Goal: Task Accomplishment & Management: Use online tool/utility

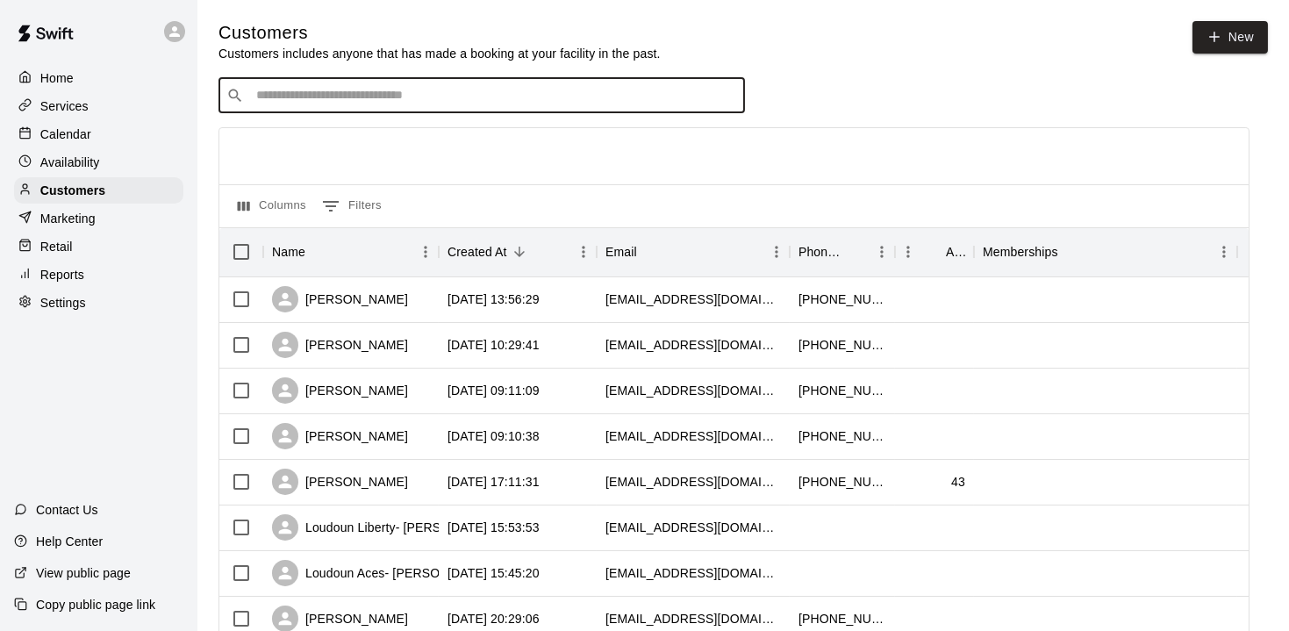
click at [345, 97] on input "Search customers by name or email" at bounding box center [494, 96] width 486 height 18
type input "*********"
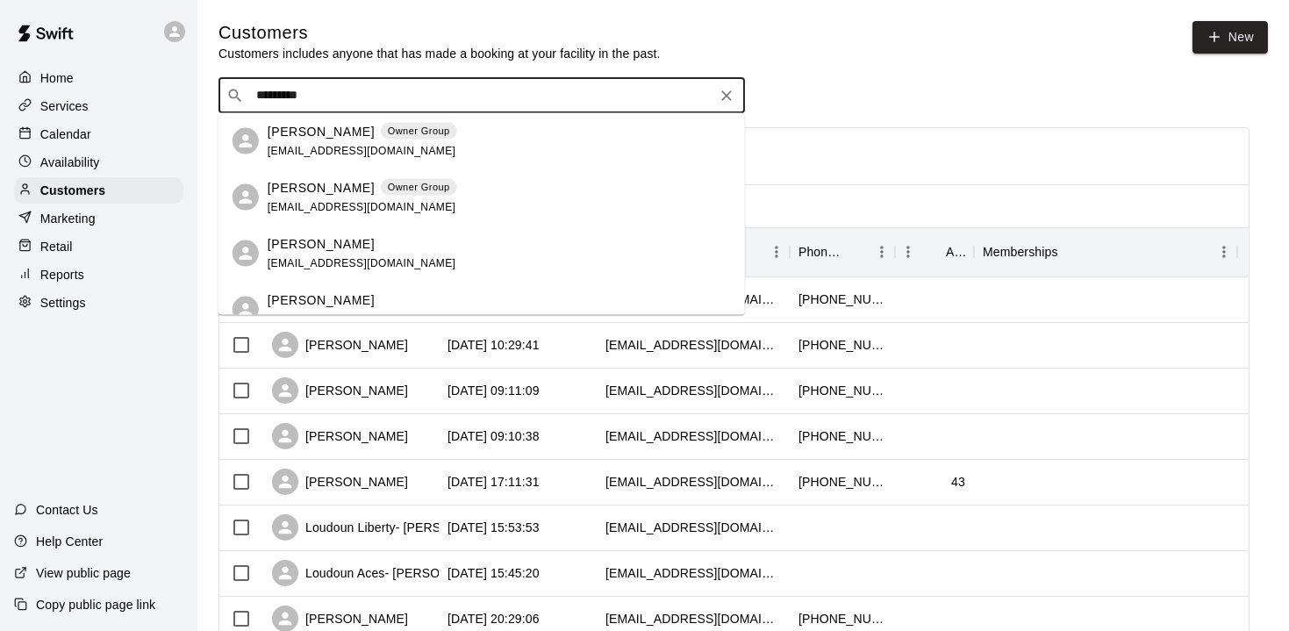
click at [317, 145] on span "[EMAIL_ADDRESS][DOMAIN_NAME]" at bounding box center [362, 150] width 189 height 12
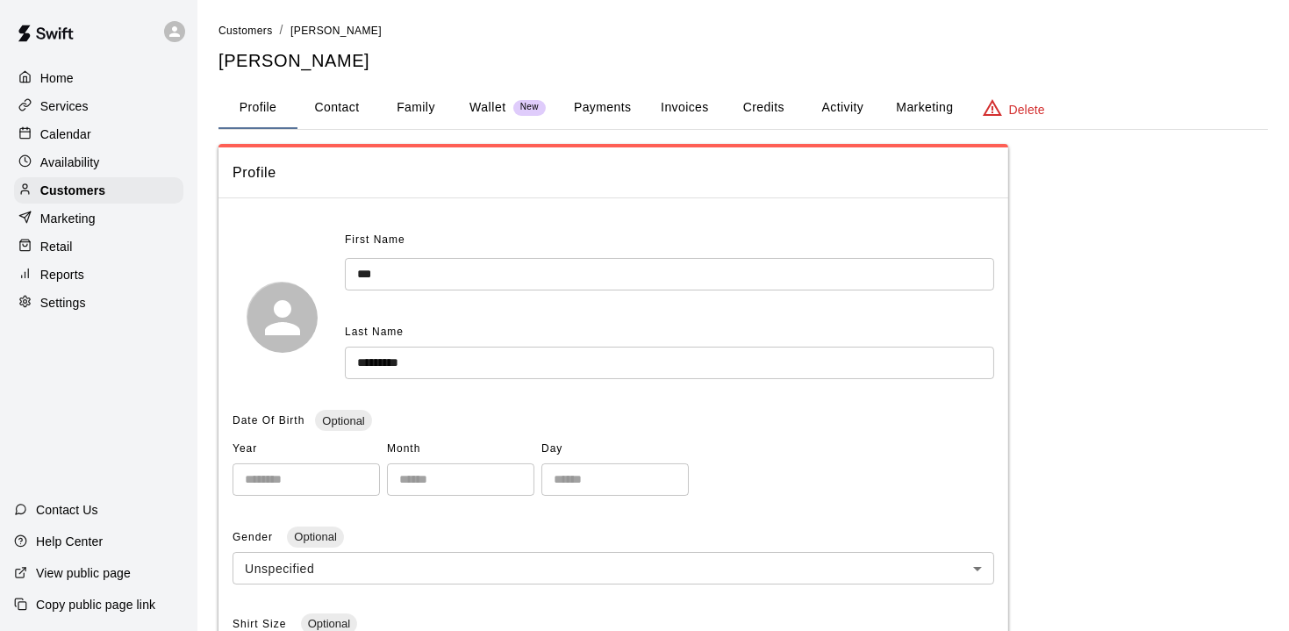
click at [615, 103] on button "Payments" at bounding box center [602, 108] width 85 height 42
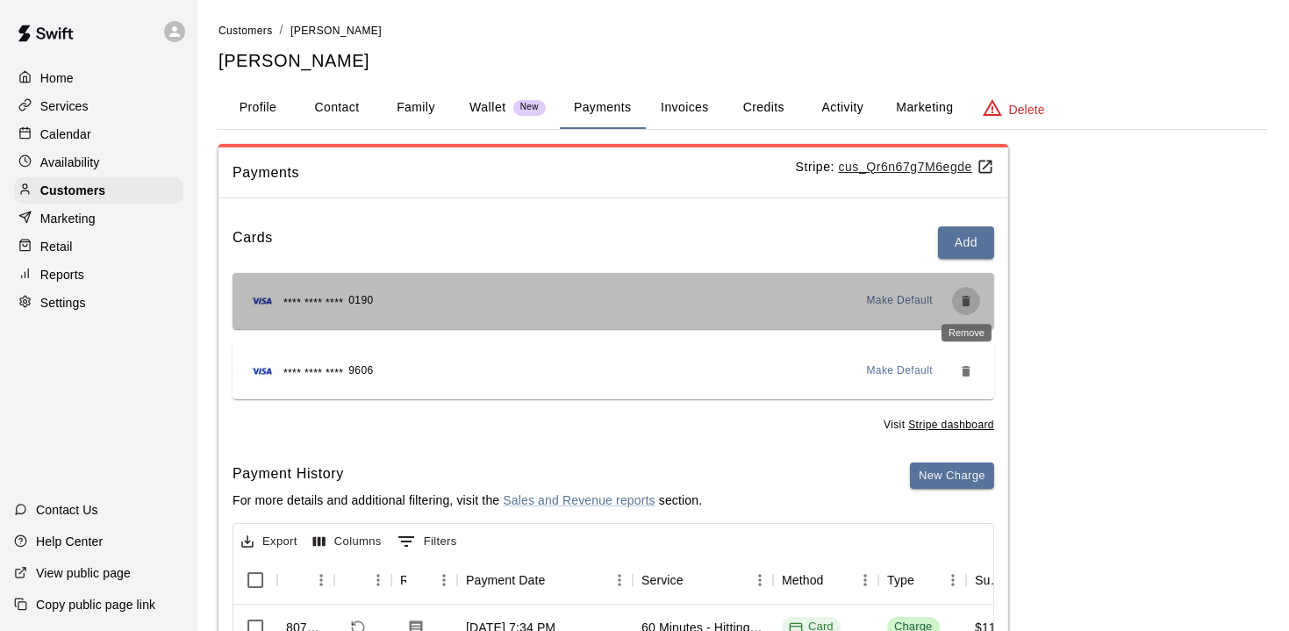
click at [963, 299] on icon "Remove" at bounding box center [966, 301] width 8 height 11
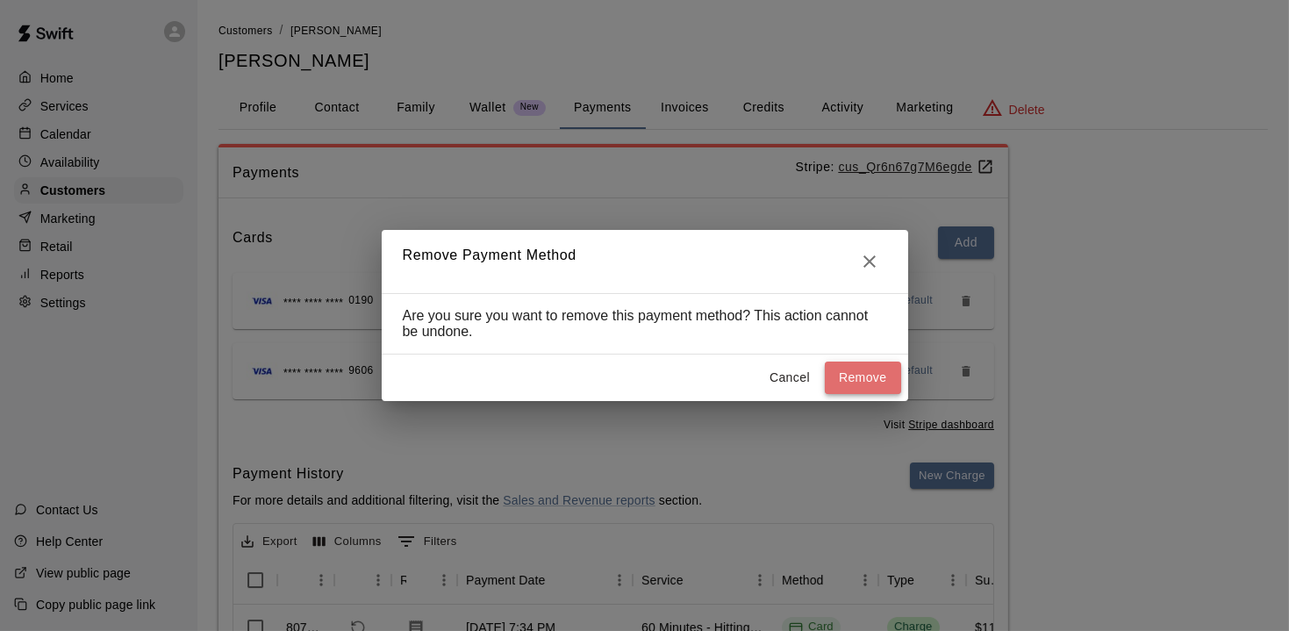
click at [876, 378] on button "Remove" at bounding box center [863, 377] width 76 height 32
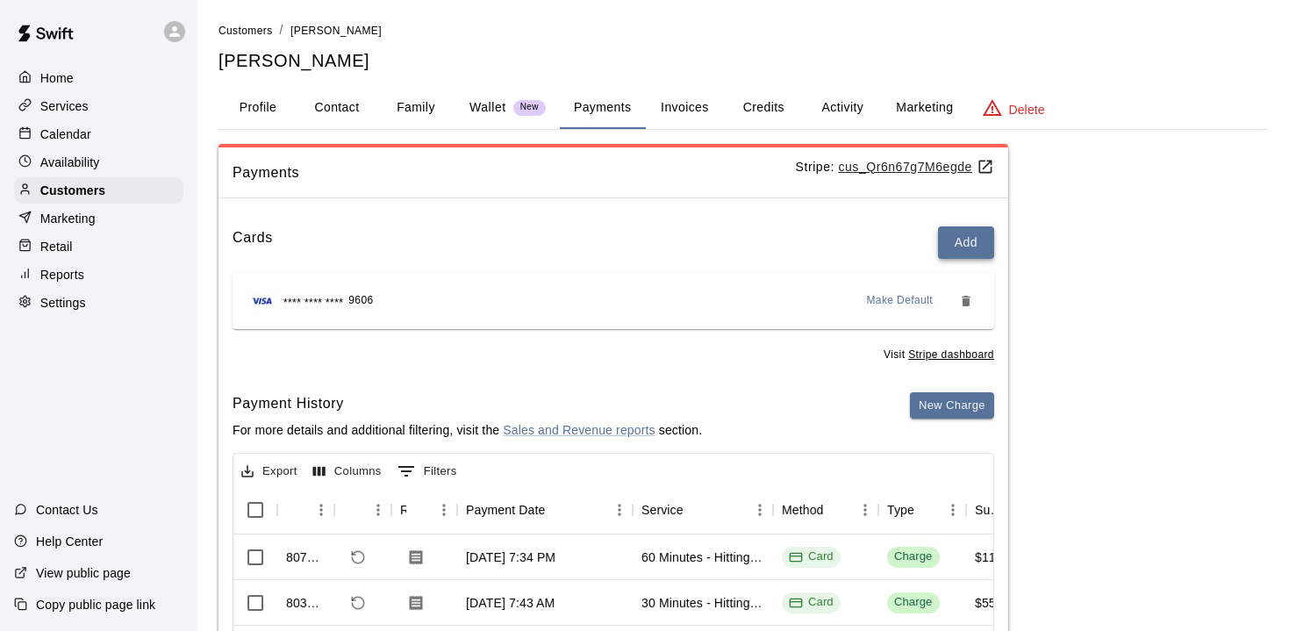
click at [976, 247] on button "Add" at bounding box center [966, 242] width 56 height 32
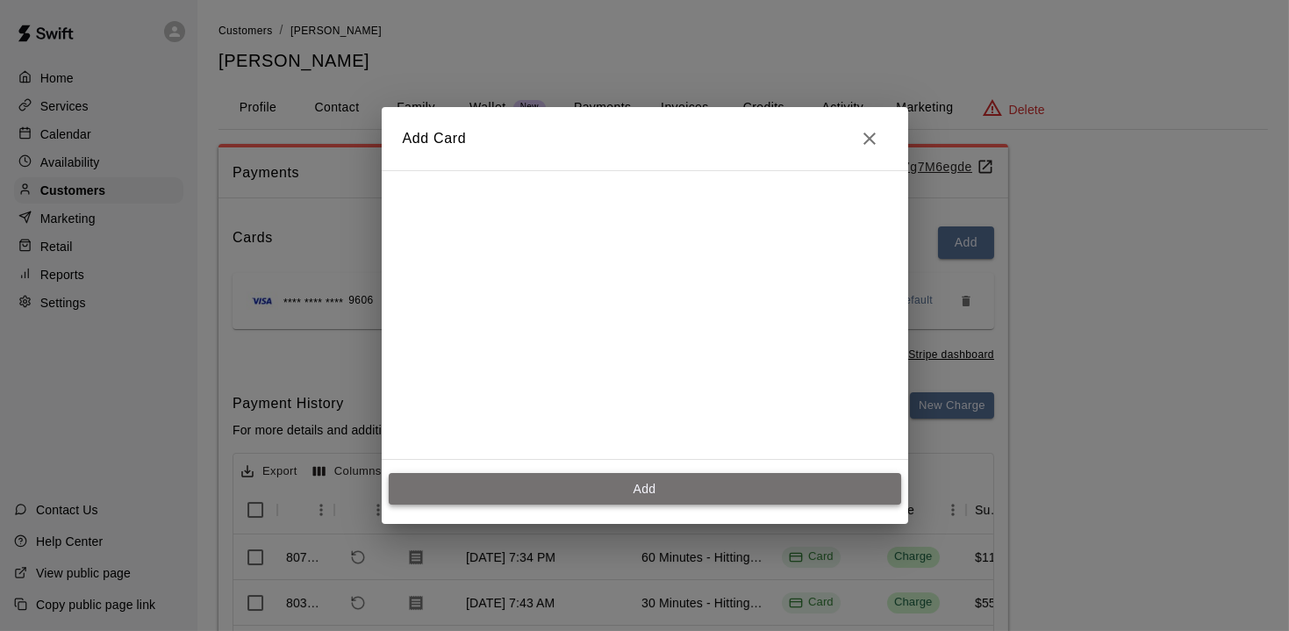
click at [667, 492] on button "Add" at bounding box center [645, 489] width 512 height 32
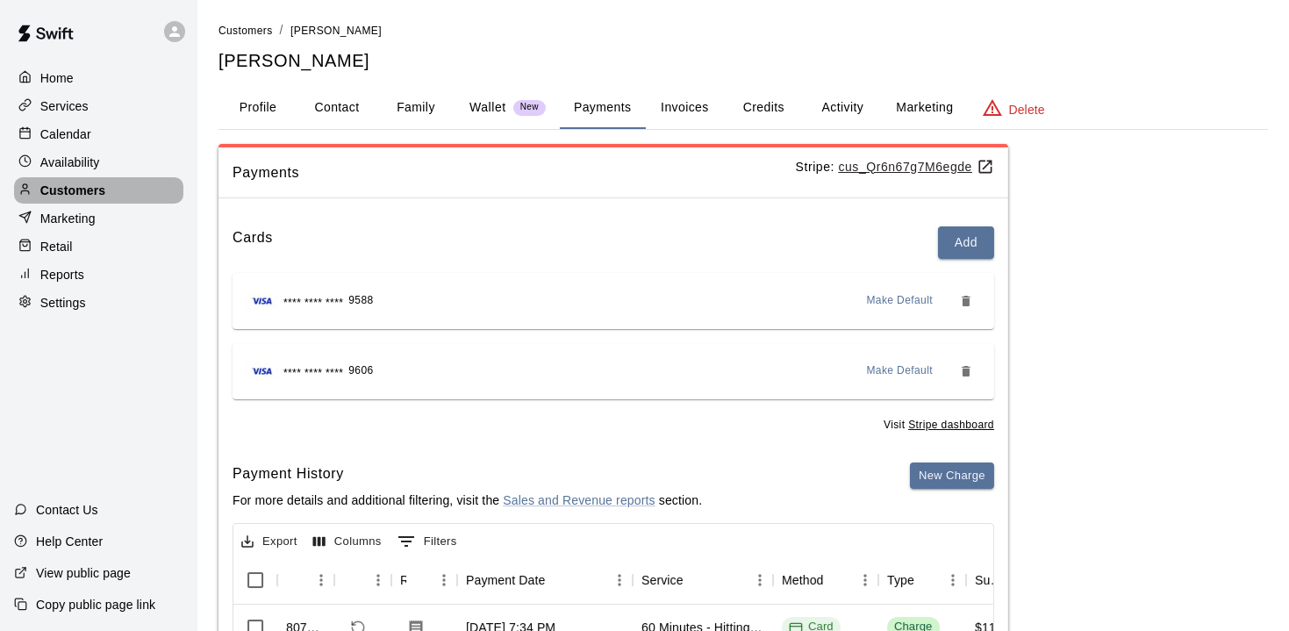
click at [59, 182] on p "Customers" at bounding box center [72, 191] width 65 height 18
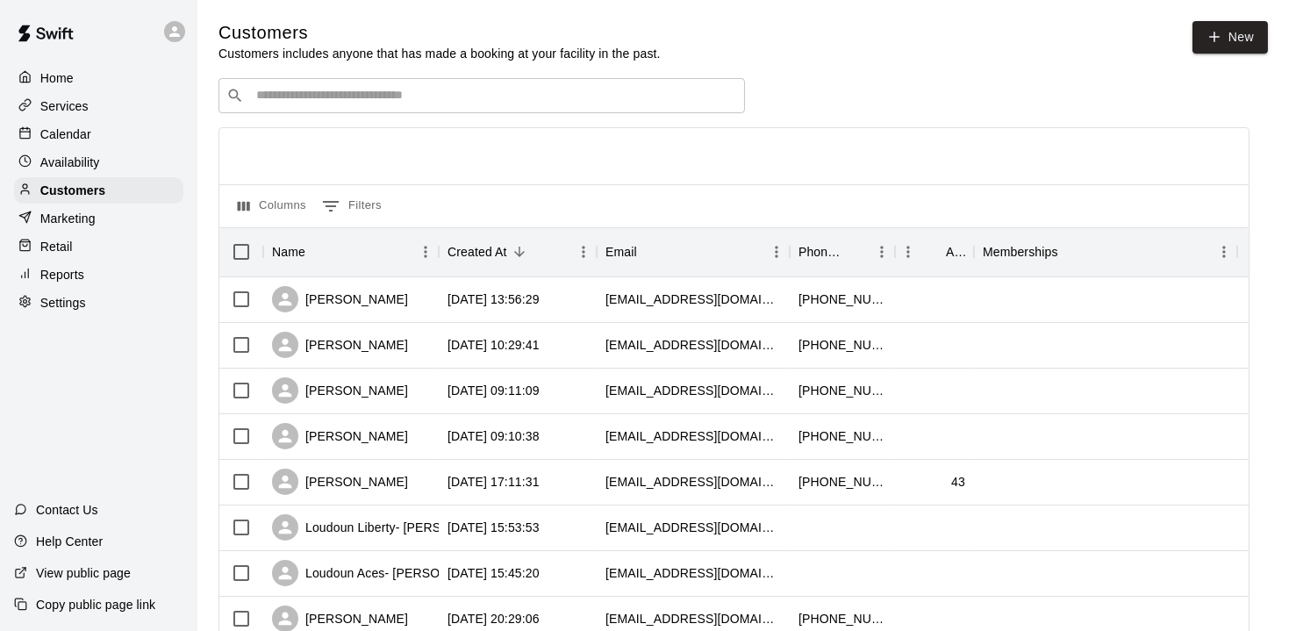
click at [396, 96] on input "Search customers by name or email" at bounding box center [494, 96] width 486 height 18
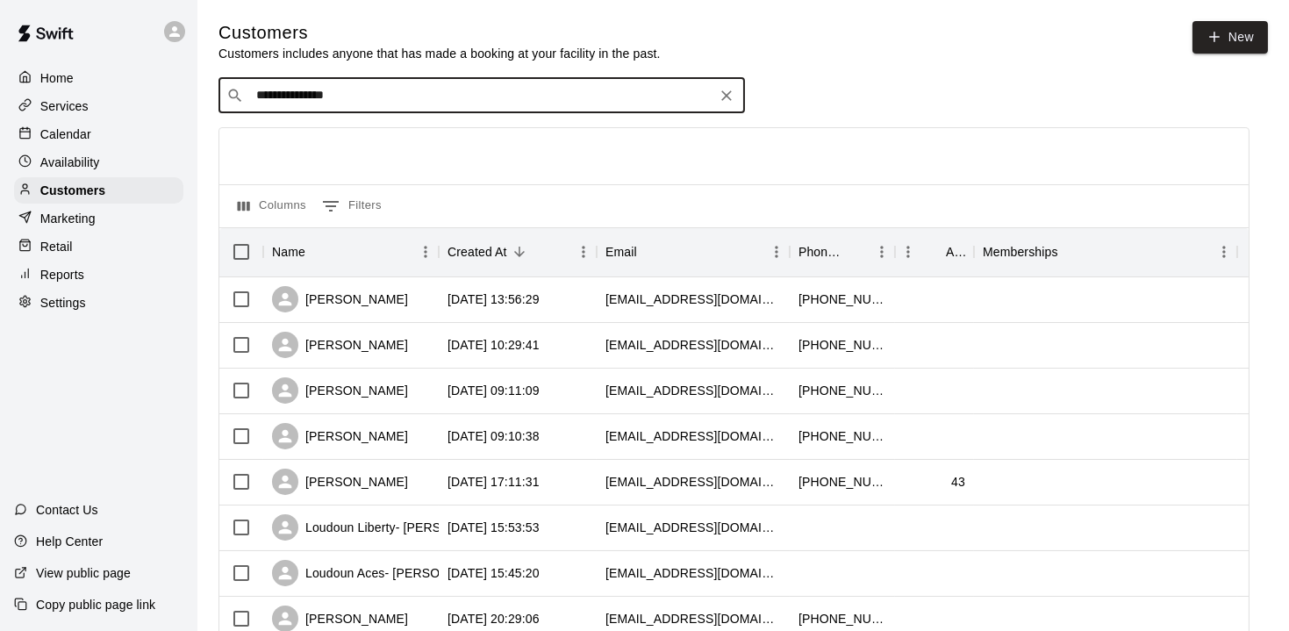
type input "**********"
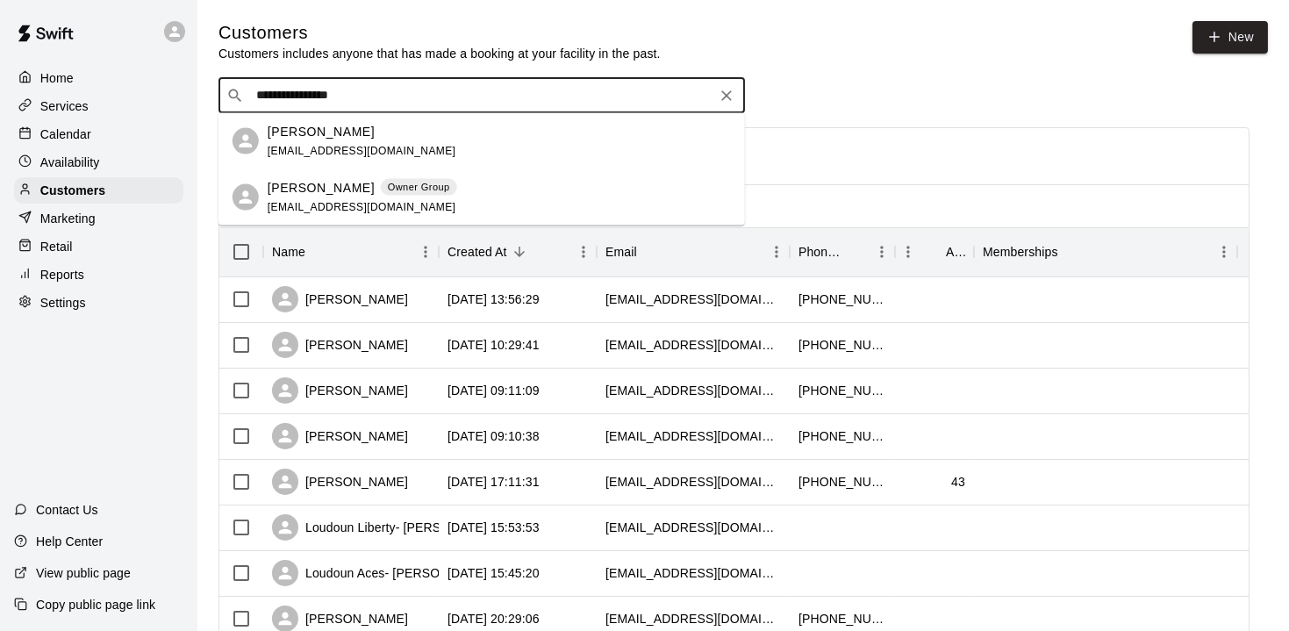
click at [350, 144] on span "[EMAIL_ADDRESS][DOMAIN_NAME]" at bounding box center [362, 150] width 189 height 12
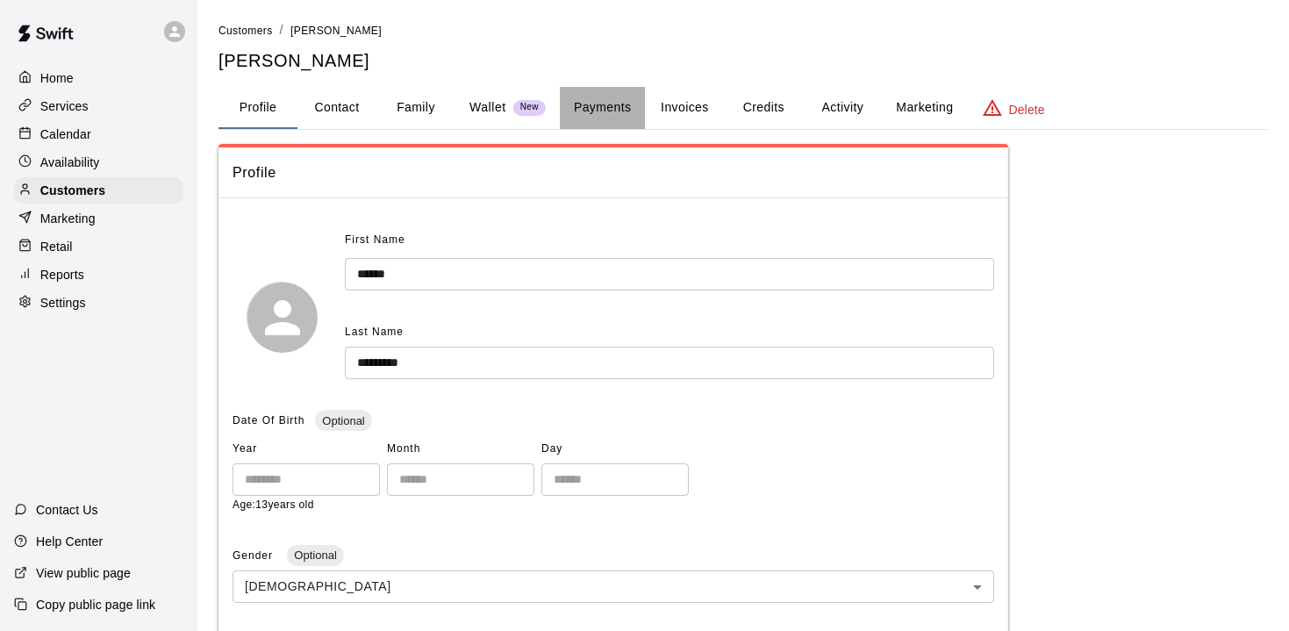
click at [591, 111] on button "Payments" at bounding box center [602, 108] width 85 height 42
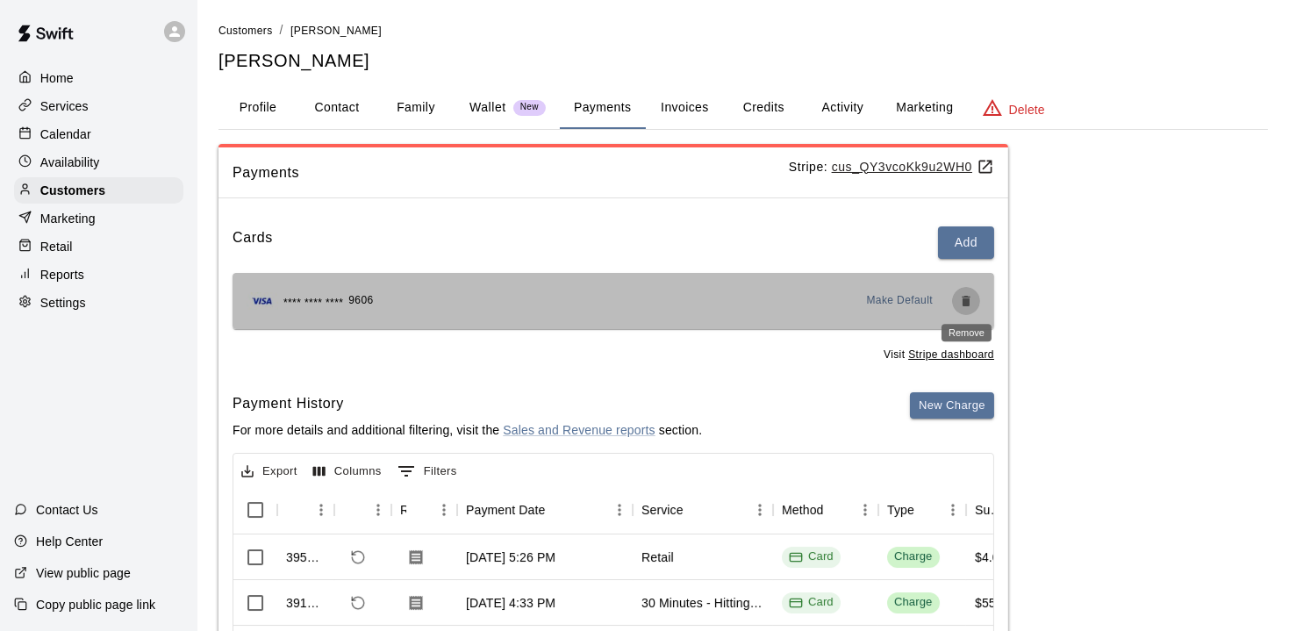
click at [968, 302] on icon "Remove" at bounding box center [966, 301] width 8 height 11
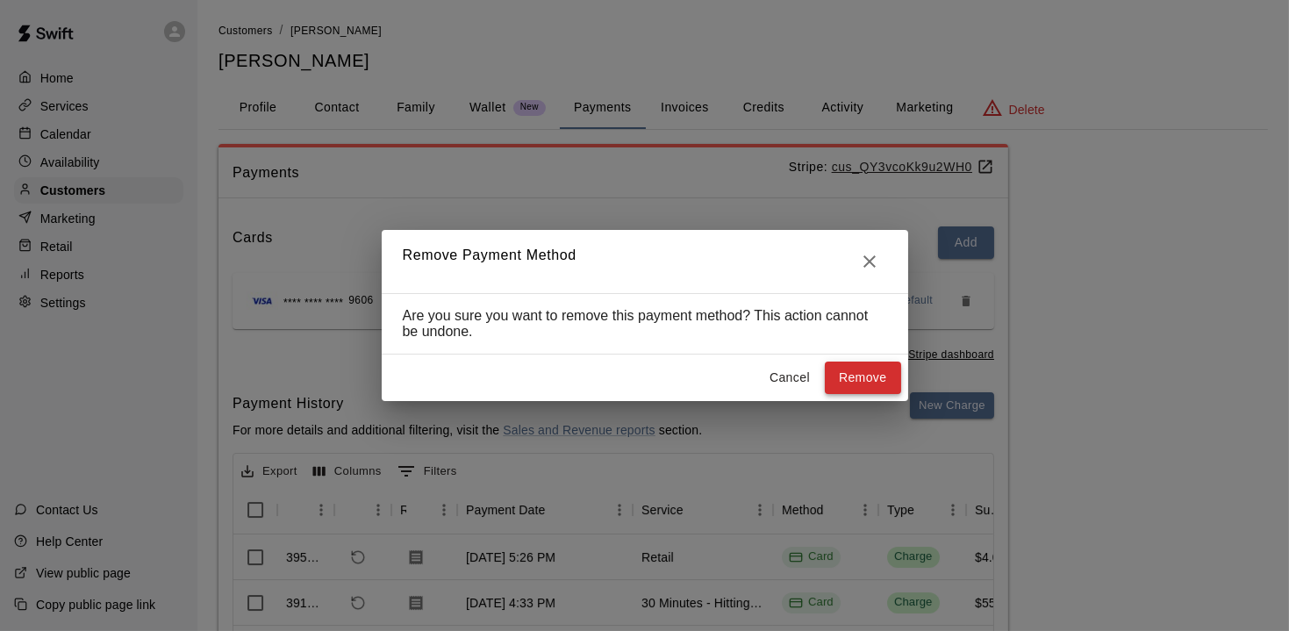
click at [868, 378] on button "Remove" at bounding box center [863, 377] width 76 height 32
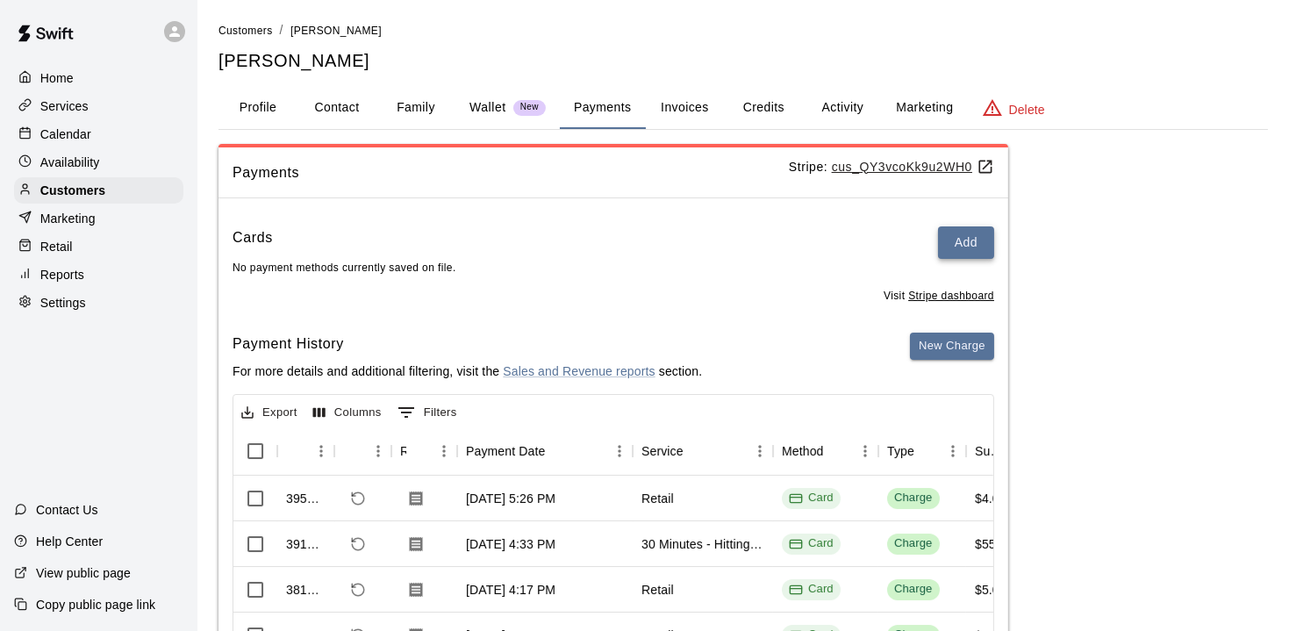
click at [970, 236] on button "Add" at bounding box center [966, 242] width 56 height 32
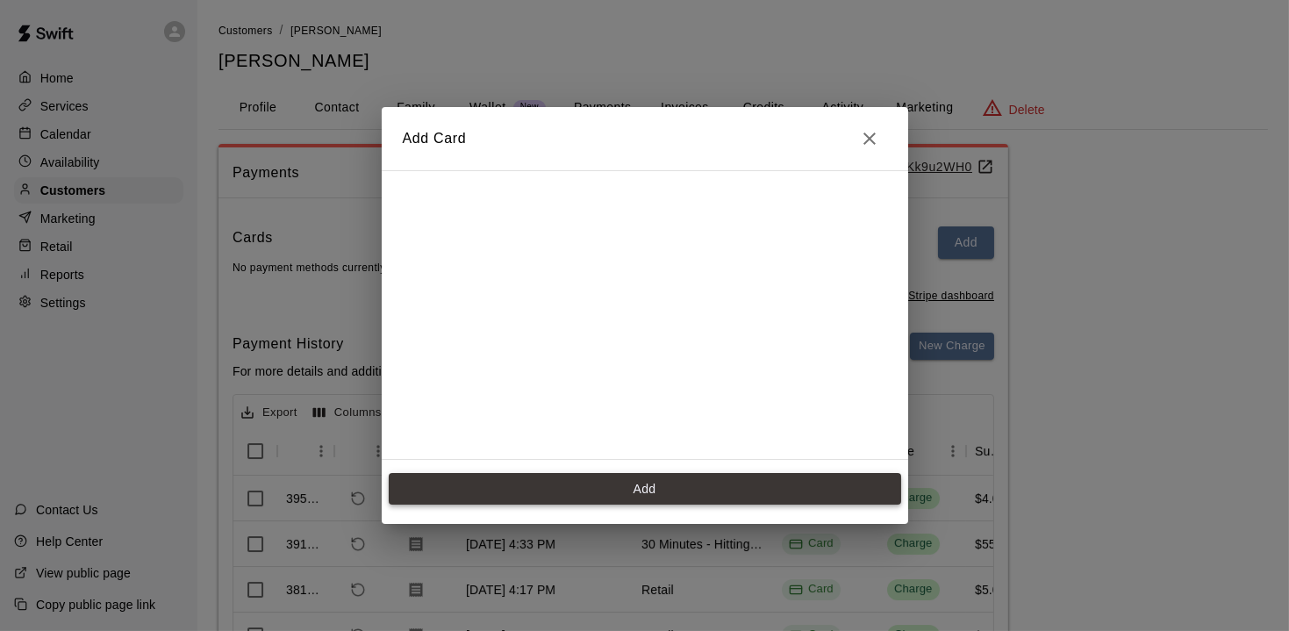
click at [653, 493] on button "Add" at bounding box center [645, 489] width 512 height 32
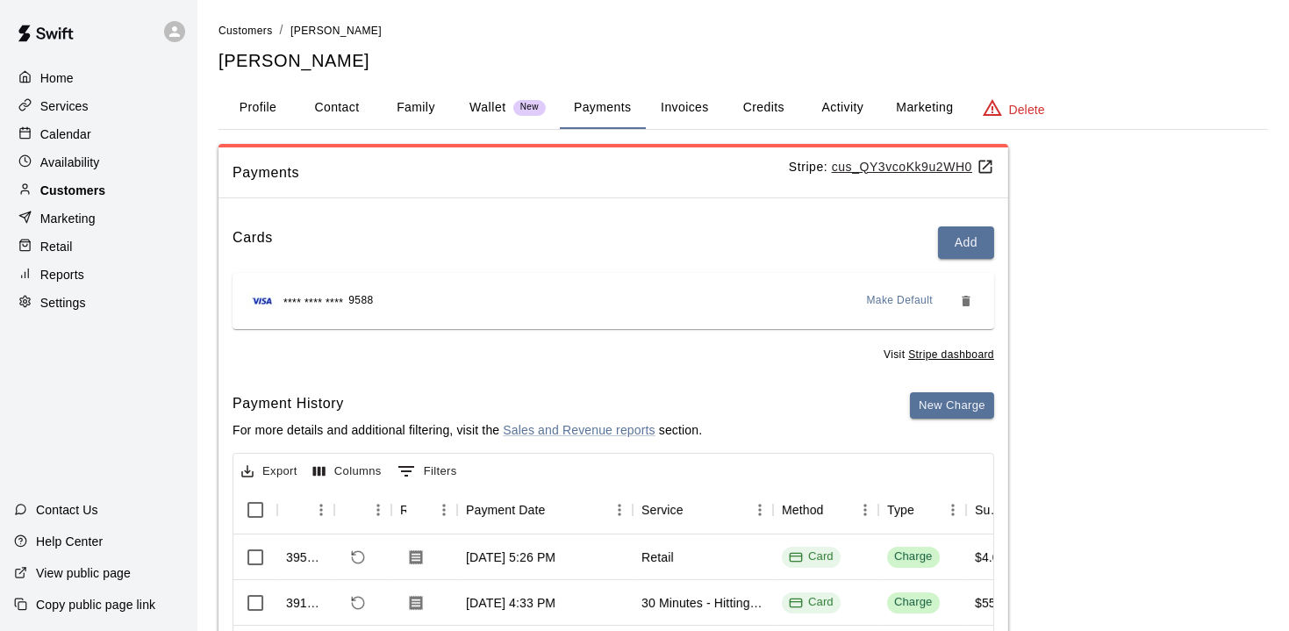
click at [73, 190] on p "Customers" at bounding box center [72, 191] width 65 height 18
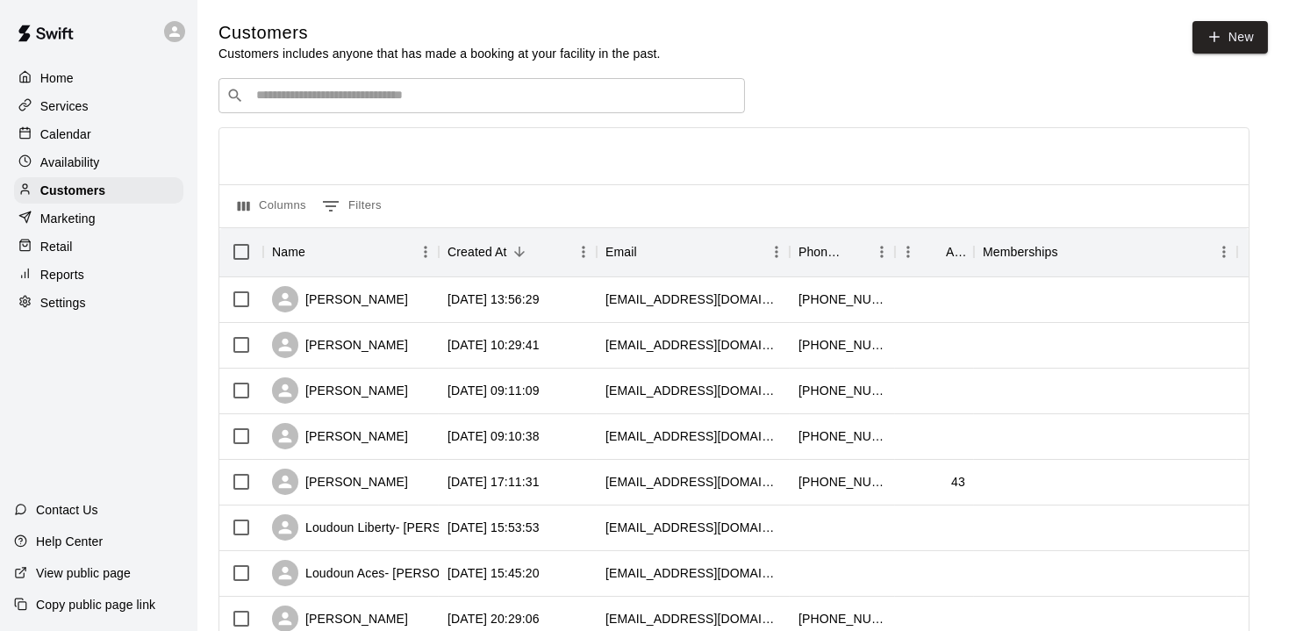
click at [342, 105] on div "​ ​" at bounding box center [481, 95] width 526 height 35
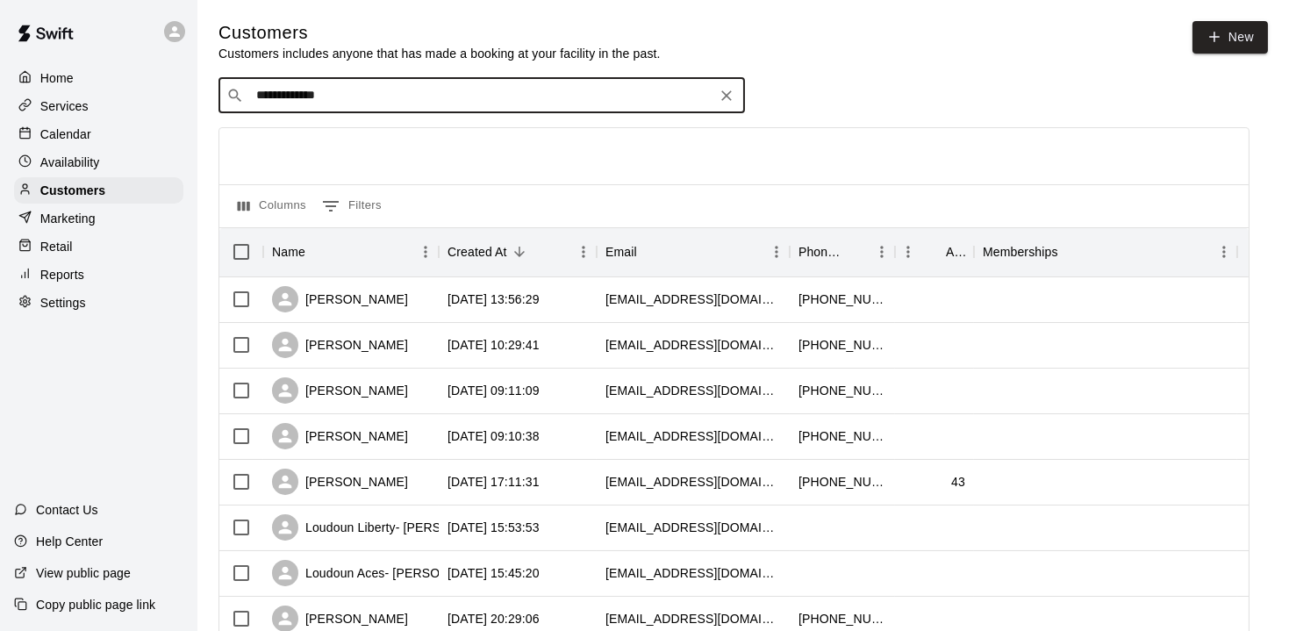
type input "**********"
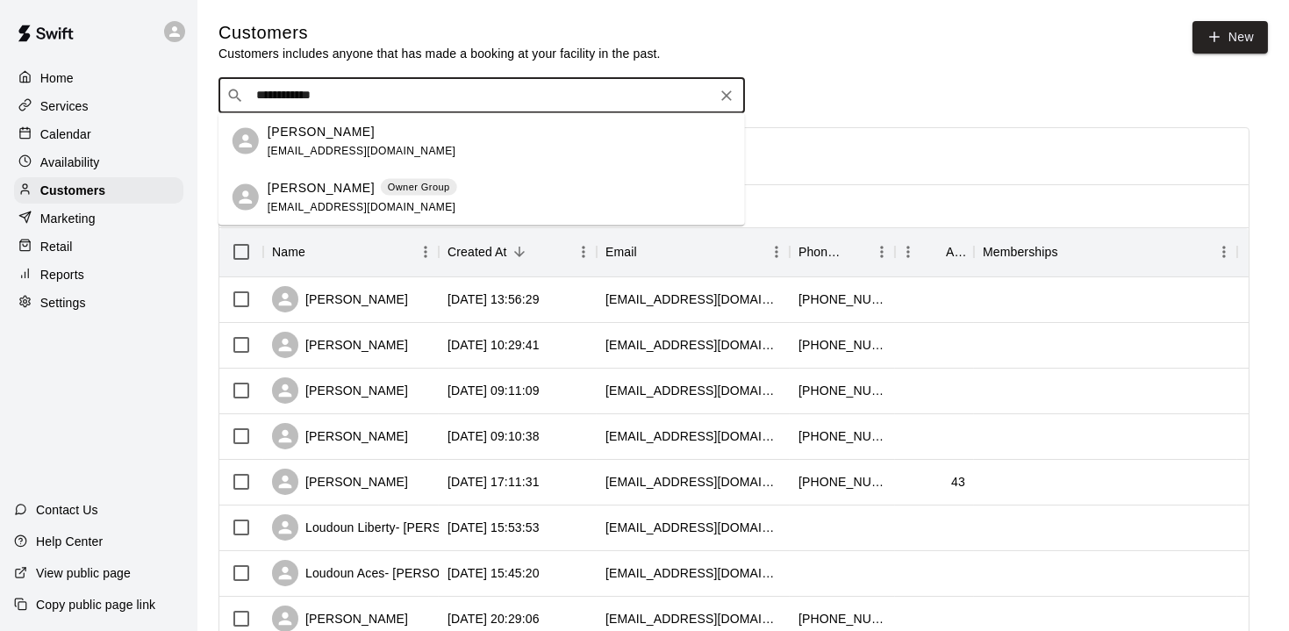
click at [328, 149] on span "[EMAIL_ADDRESS][DOMAIN_NAME]" at bounding box center [362, 150] width 189 height 12
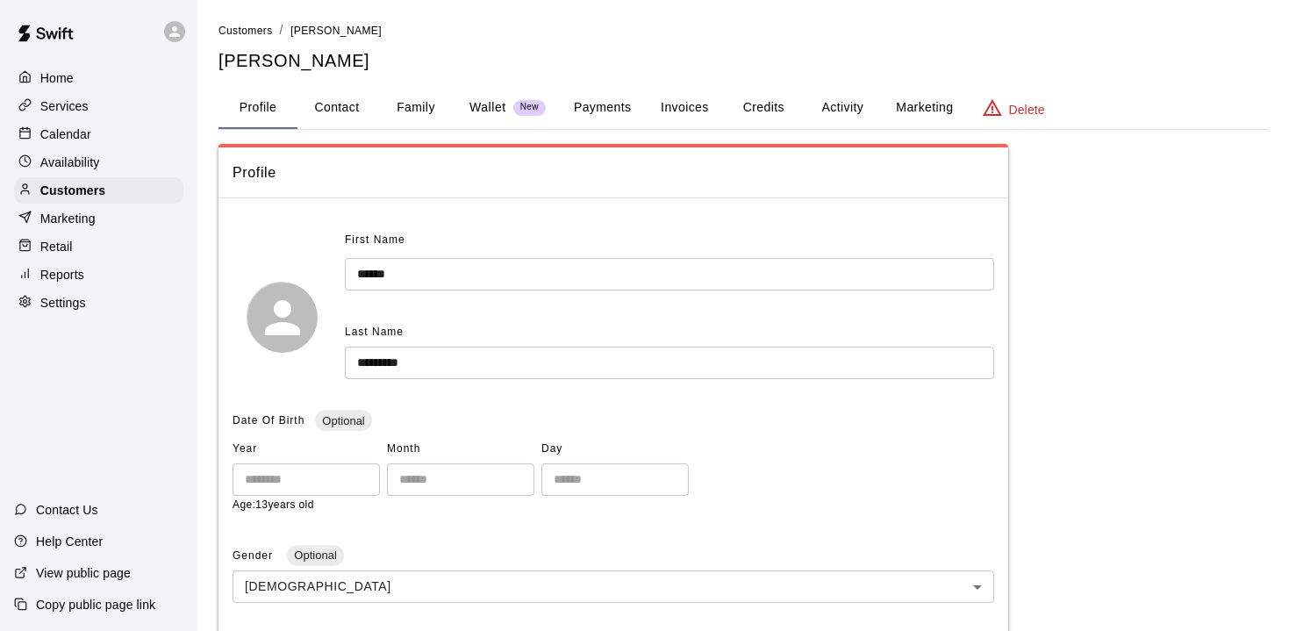
click at [612, 111] on button "Payments" at bounding box center [602, 108] width 85 height 42
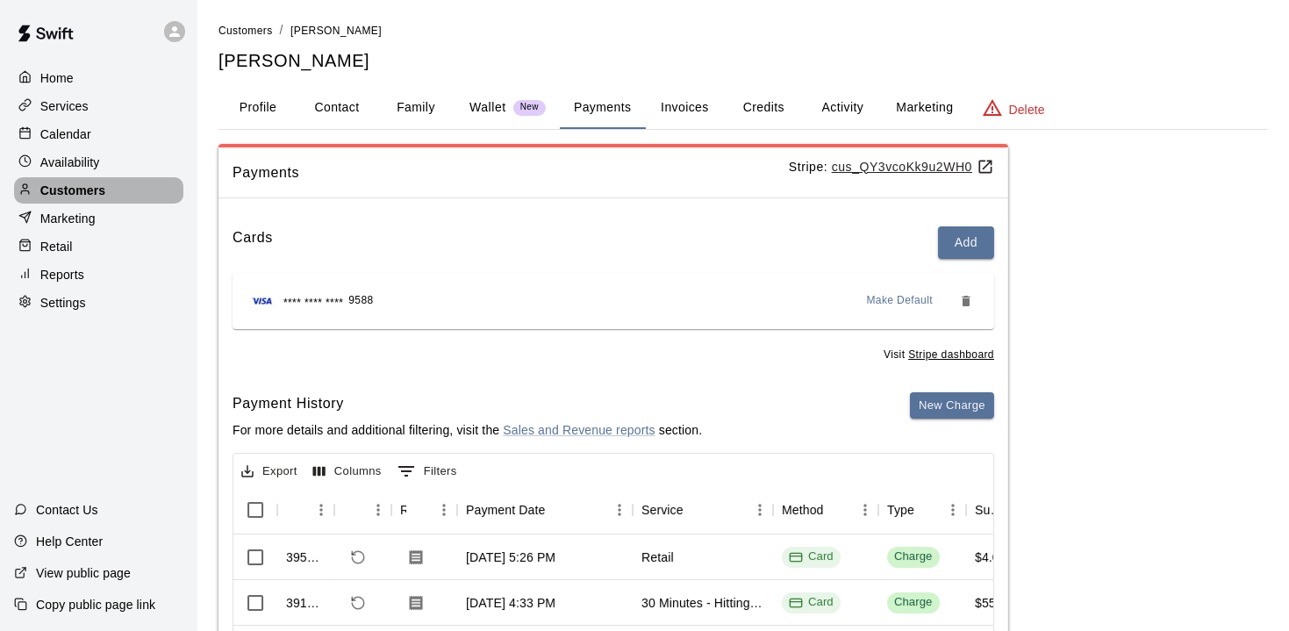
click at [75, 183] on p "Customers" at bounding box center [72, 191] width 65 height 18
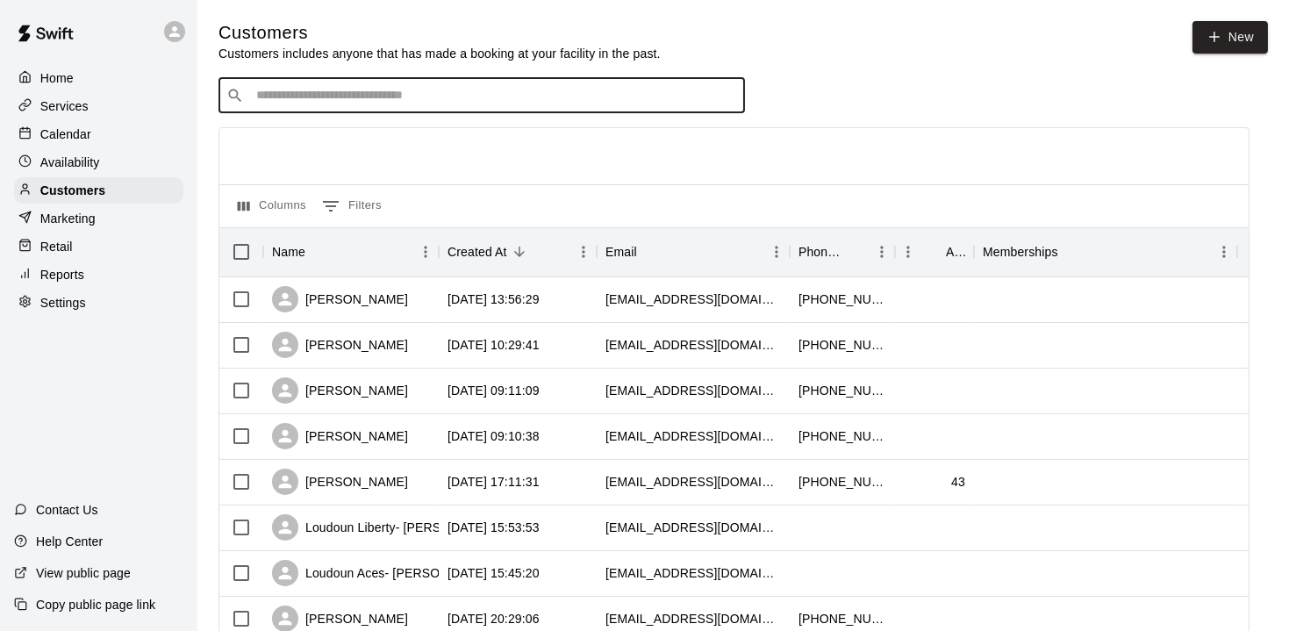
click at [339, 102] on input "Search customers by name or email" at bounding box center [494, 96] width 486 height 18
type input "**********"
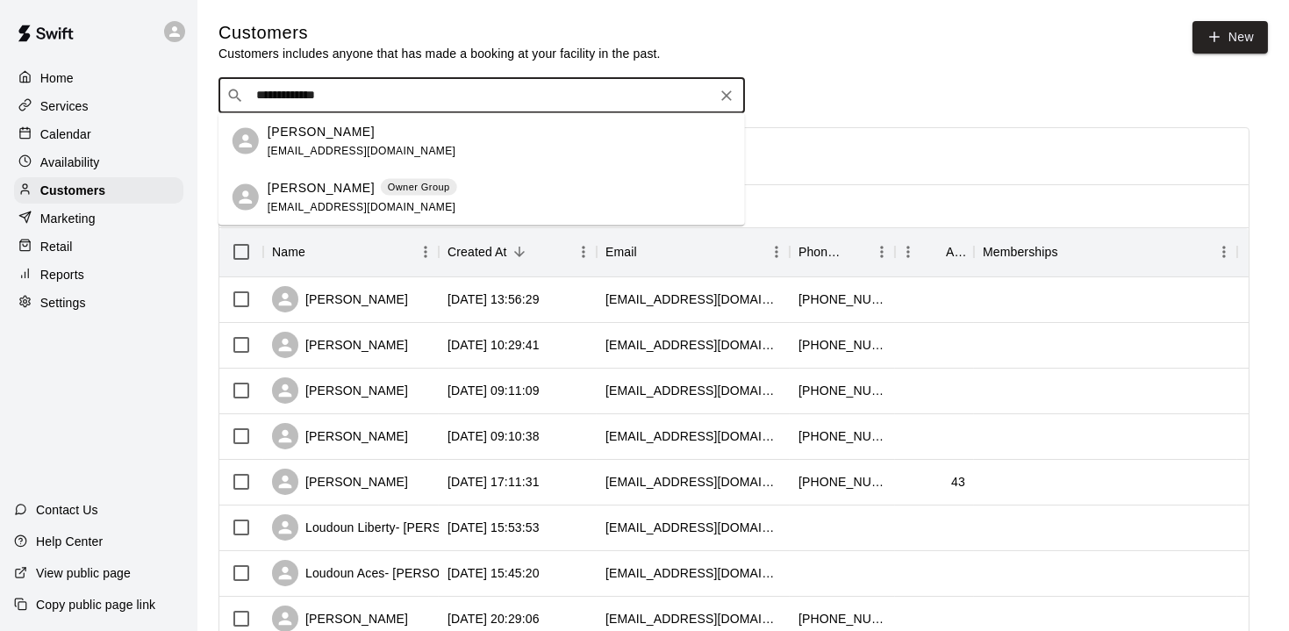
click at [324, 193] on p "[PERSON_NAME]" at bounding box center [321, 187] width 107 height 18
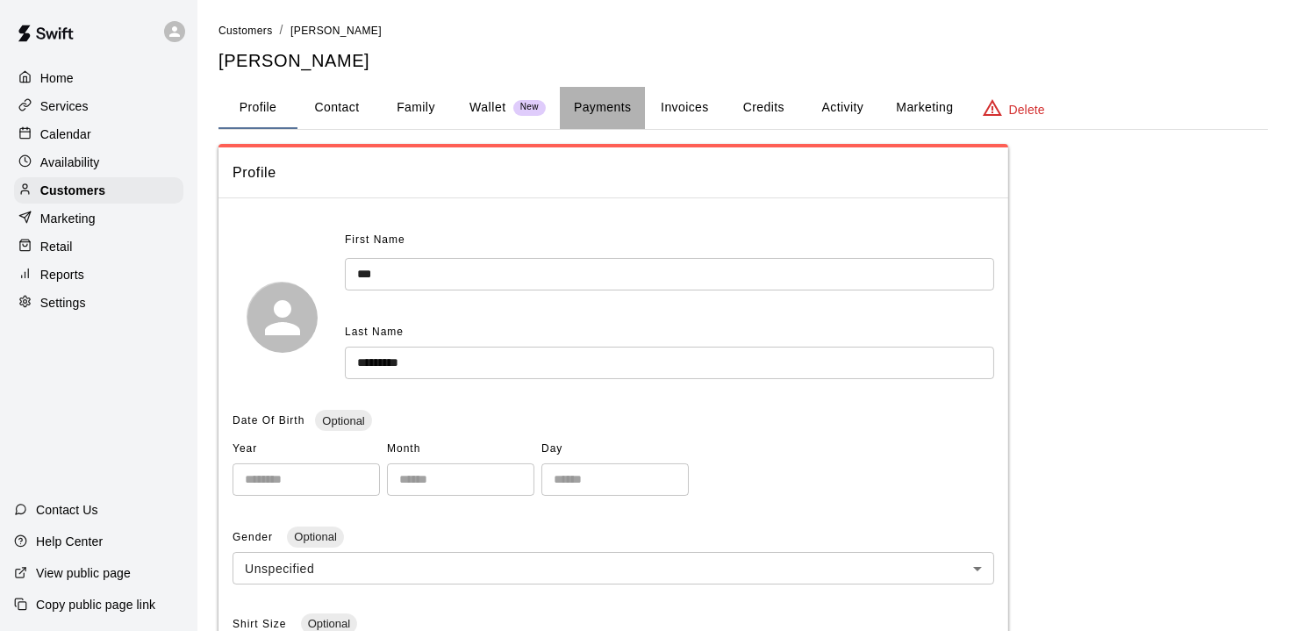
click at [610, 102] on button "Payments" at bounding box center [602, 108] width 85 height 42
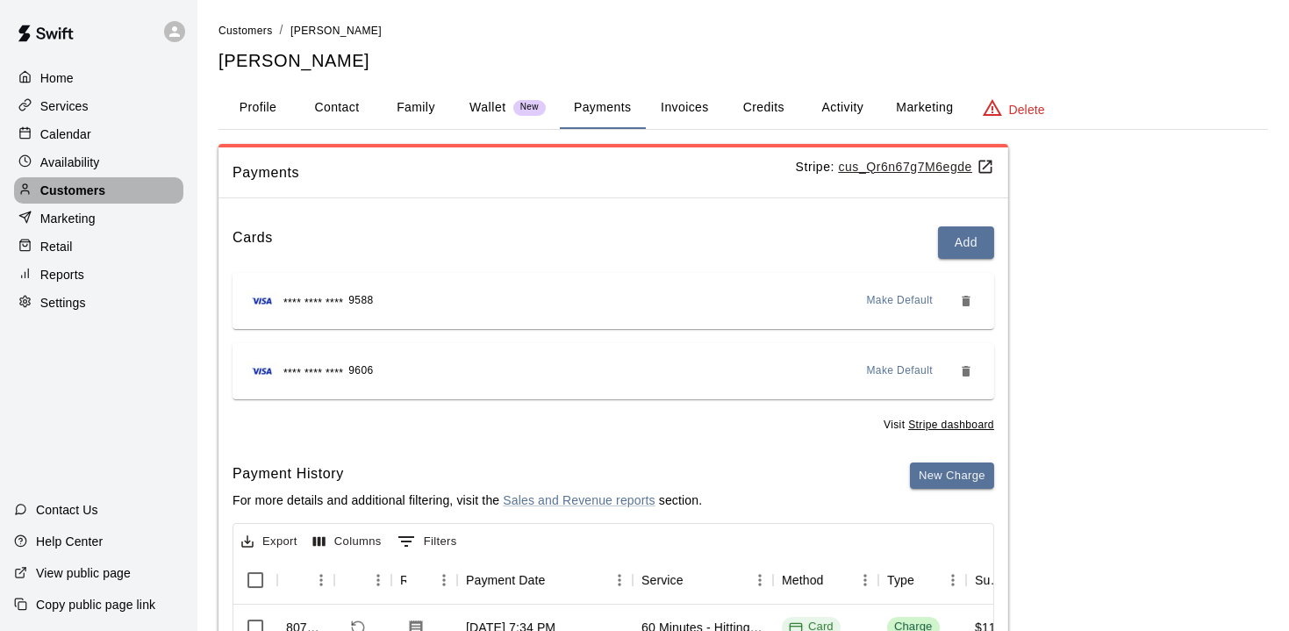
click at [75, 187] on p "Customers" at bounding box center [72, 191] width 65 height 18
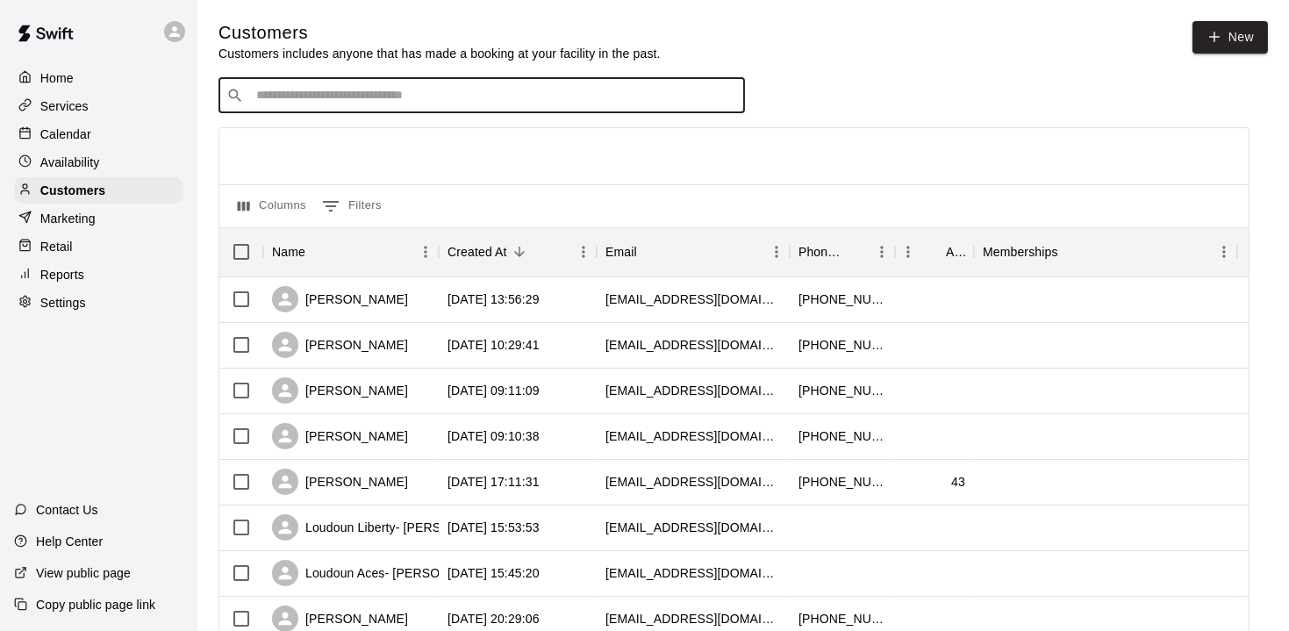
click at [311, 89] on input "Search customers by name or email" at bounding box center [494, 96] width 486 height 18
type input "********"
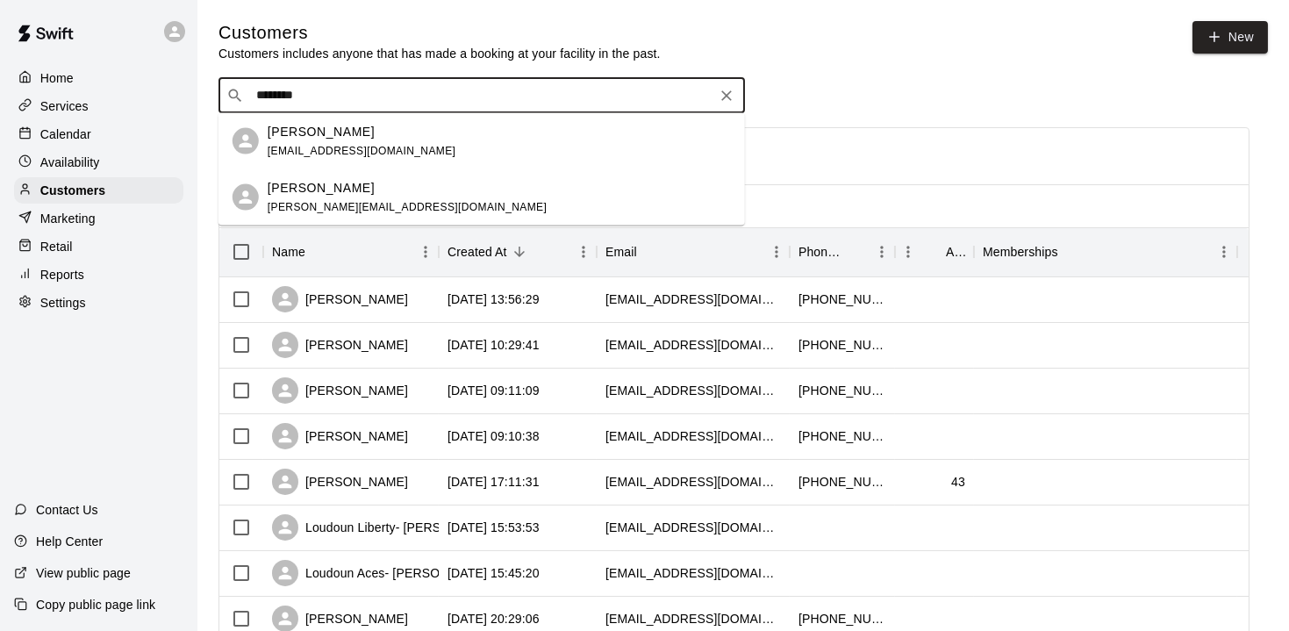
click at [310, 208] on span "[PERSON_NAME][EMAIL_ADDRESS][DOMAIN_NAME]" at bounding box center [407, 206] width 279 height 12
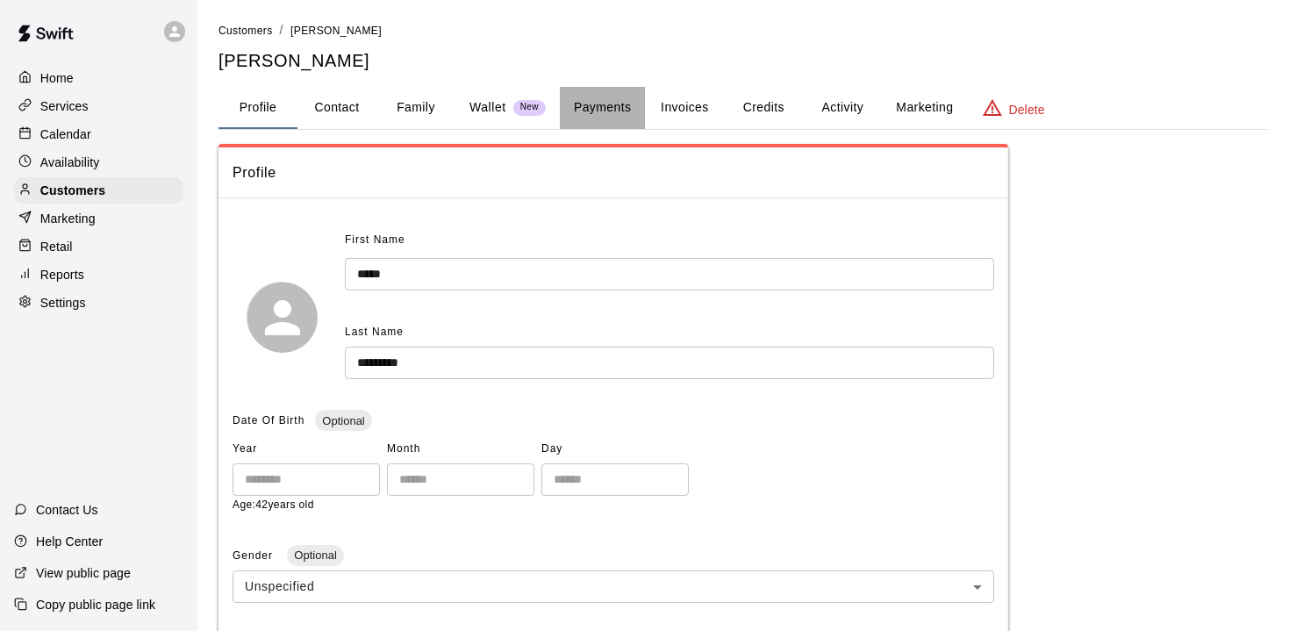
click at [615, 109] on button "Payments" at bounding box center [602, 108] width 85 height 42
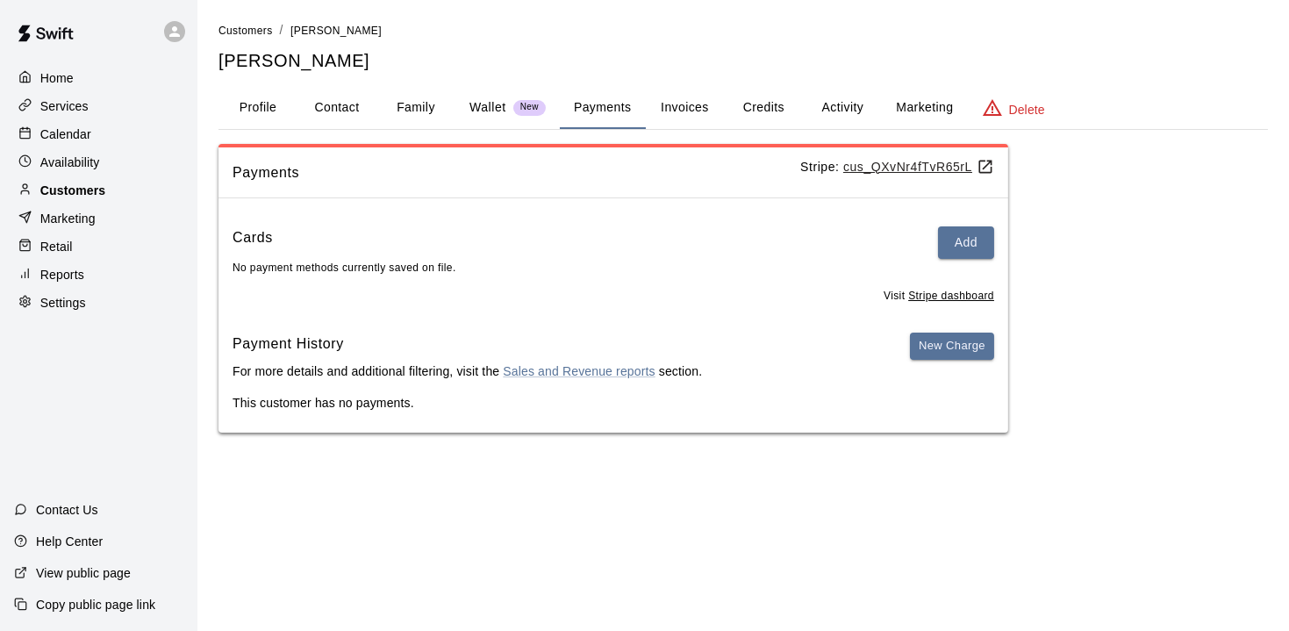
click at [67, 189] on p "Customers" at bounding box center [72, 191] width 65 height 18
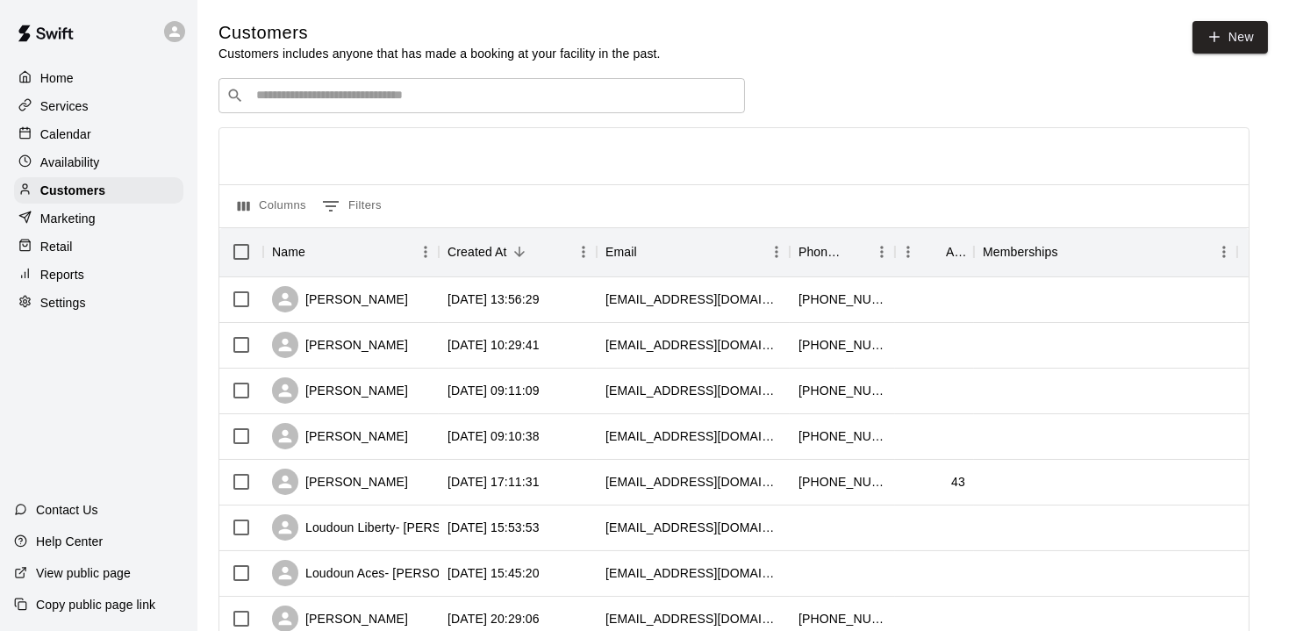
click at [325, 103] on input "Search customers by name or email" at bounding box center [494, 96] width 486 height 18
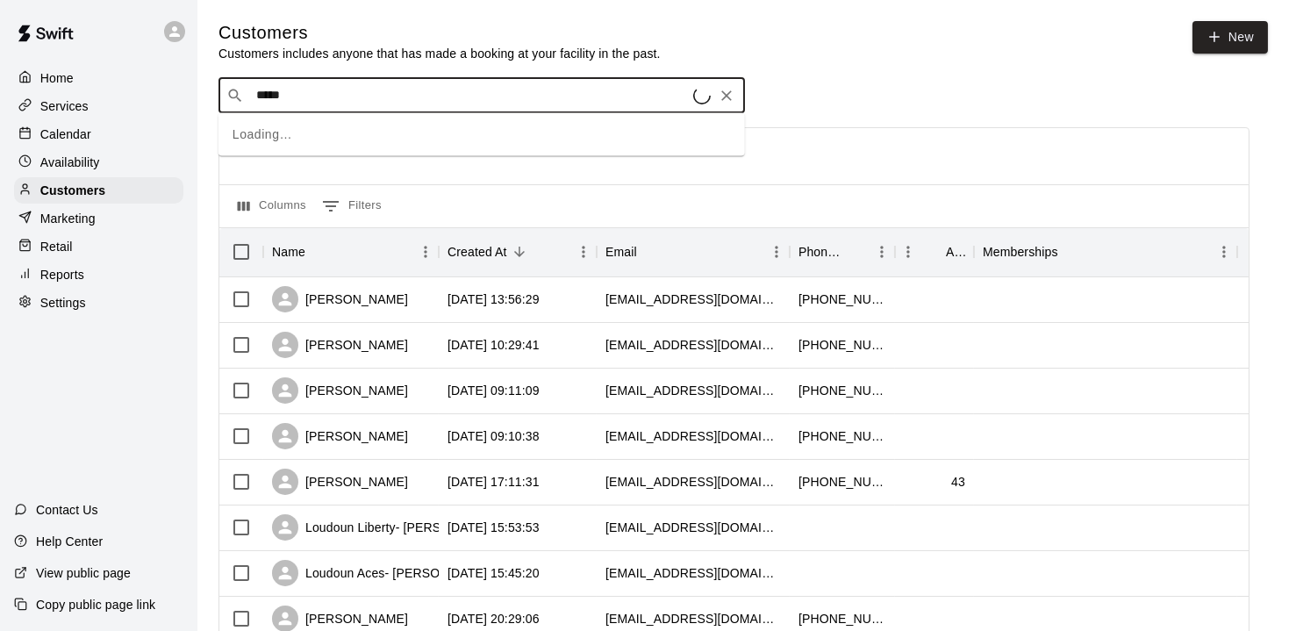
type input "******"
click at [343, 140] on div "[PERSON_NAME] Owner Group [EMAIL_ADDRESS][DOMAIN_NAME]" at bounding box center [363, 141] width 190 height 38
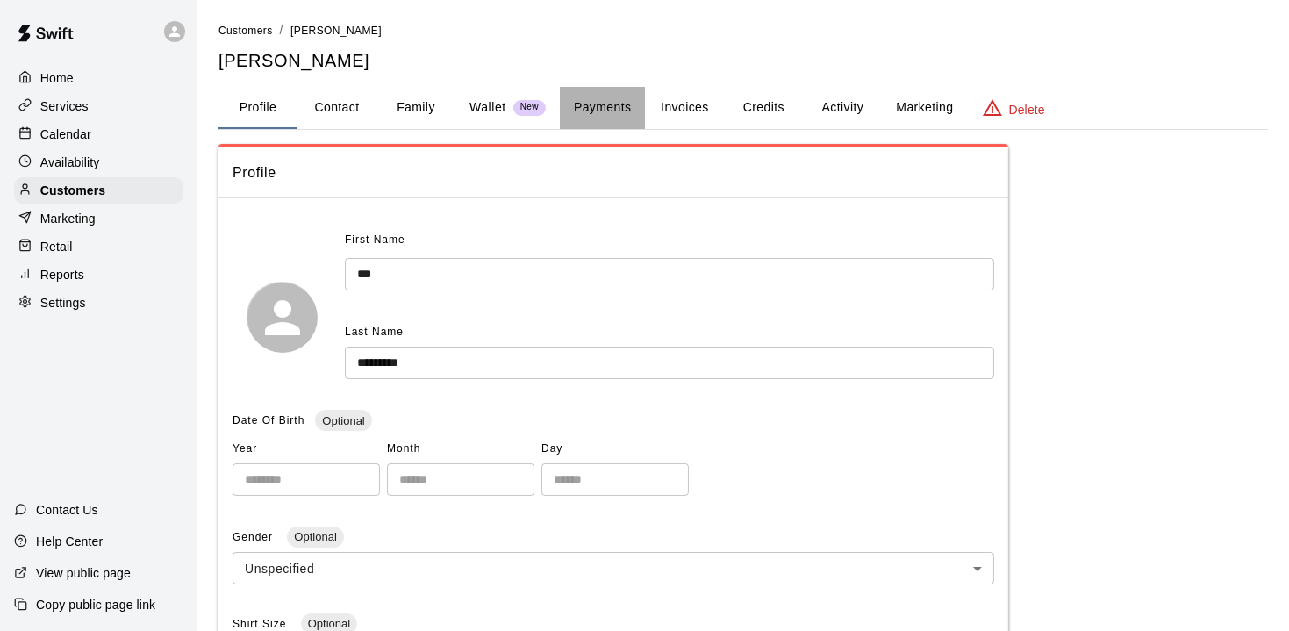
click at [605, 110] on button "Payments" at bounding box center [602, 108] width 85 height 42
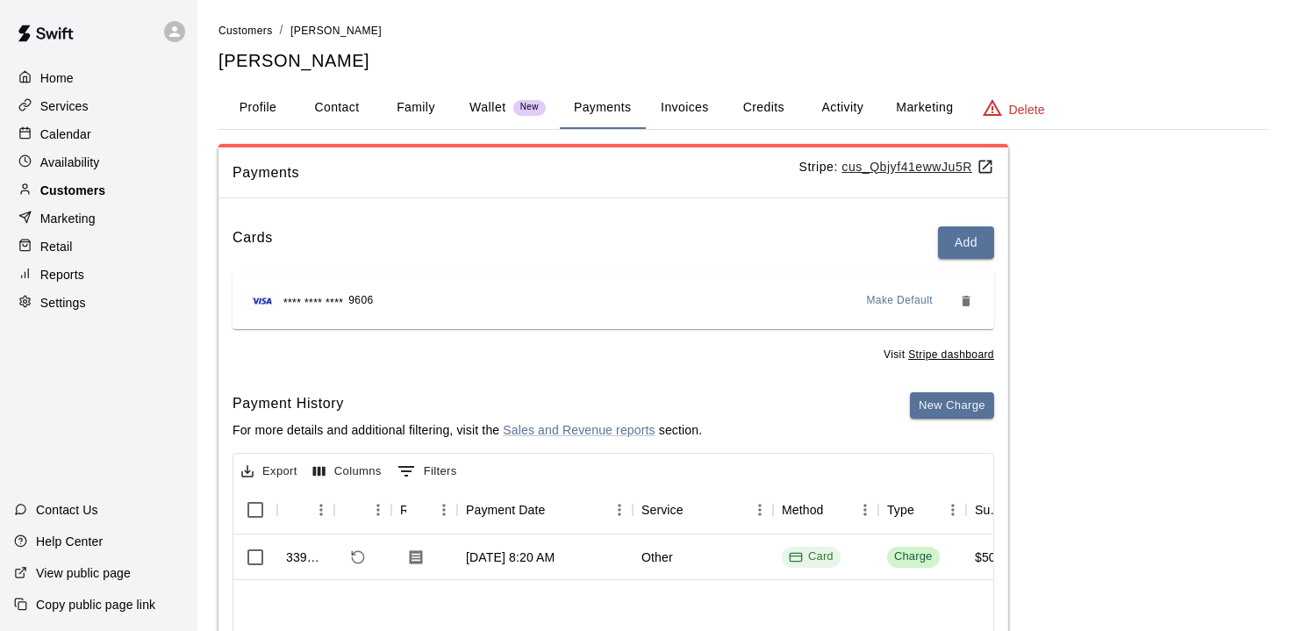
click at [87, 196] on p "Customers" at bounding box center [72, 191] width 65 height 18
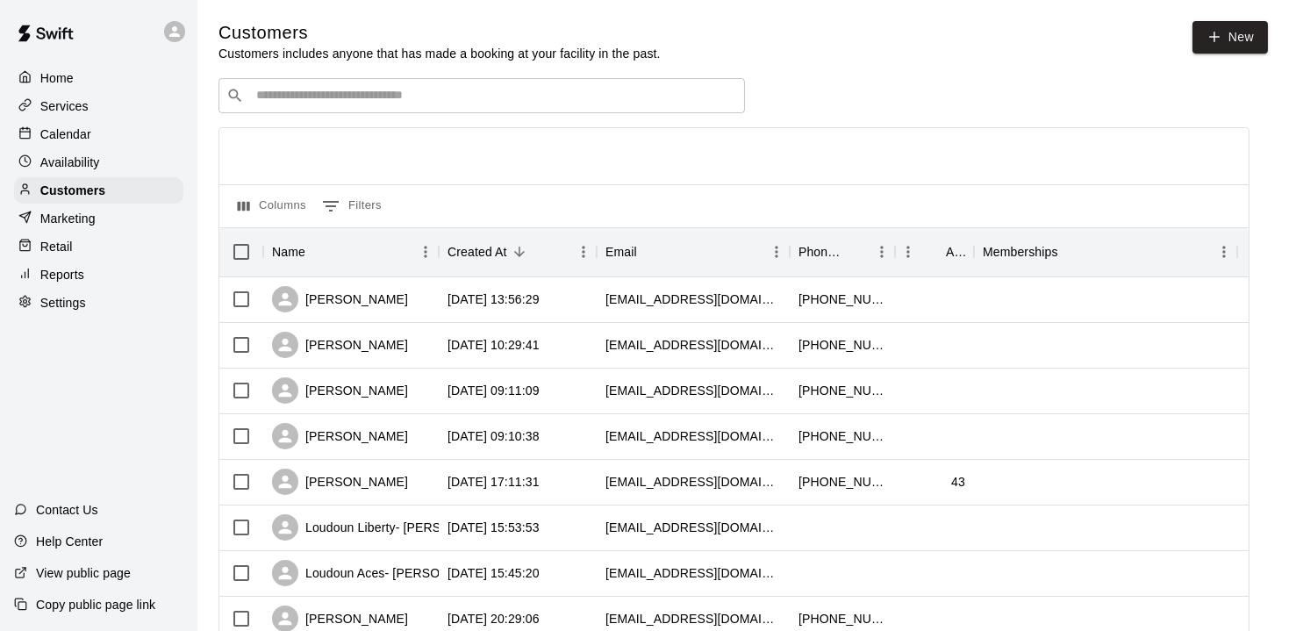
click at [456, 97] on input "Search customers by name or email" at bounding box center [494, 96] width 486 height 18
click at [61, 184] on p "Customers" at bounding box center [72, 191] width 65 height 18
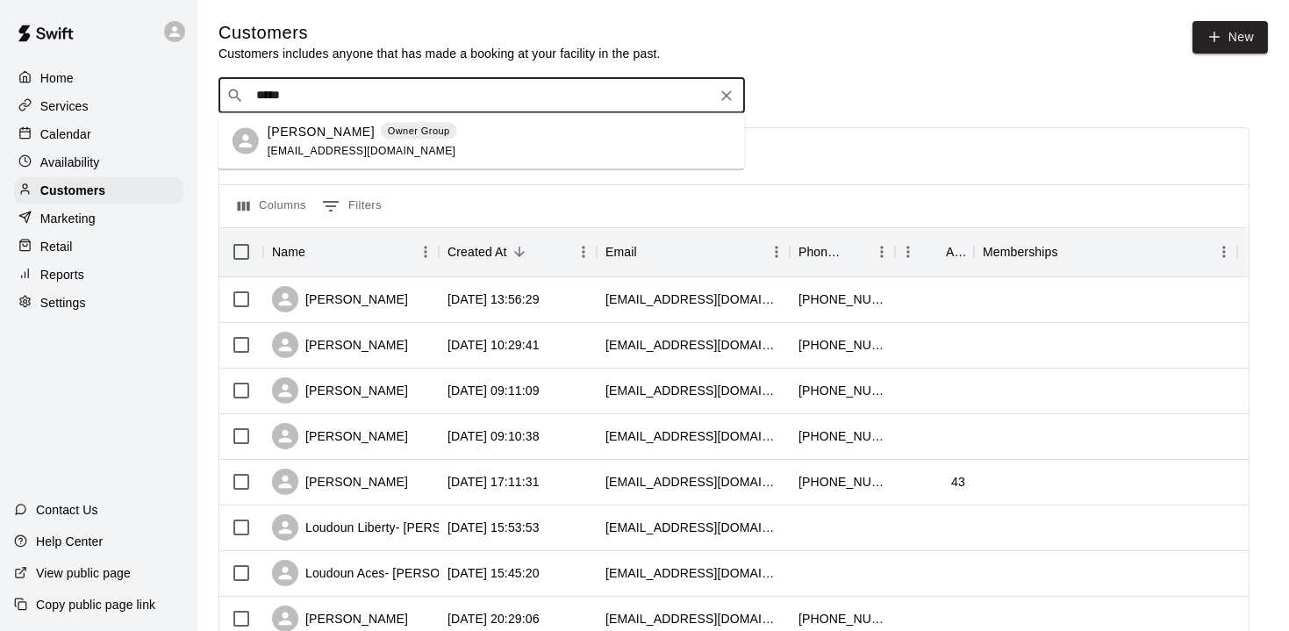
drag, startPoint x: 306, startPoint y: 96, endPoint x: 202, endPoint y: 70, distance: 107.5
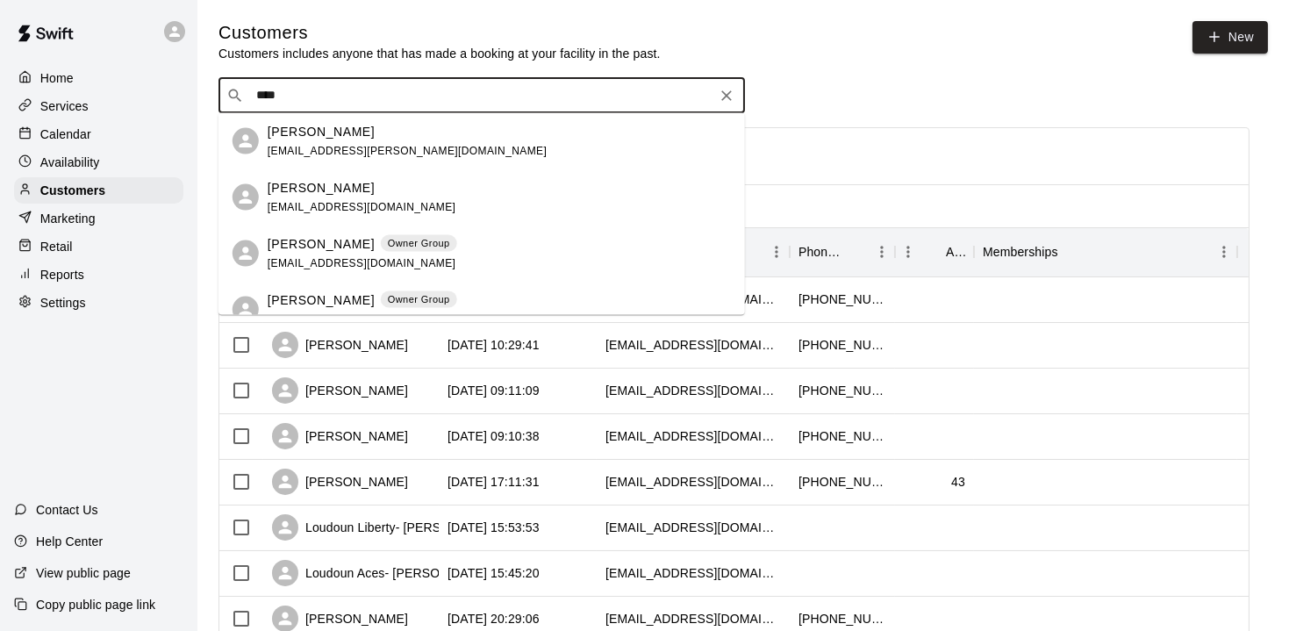
type input "*****"
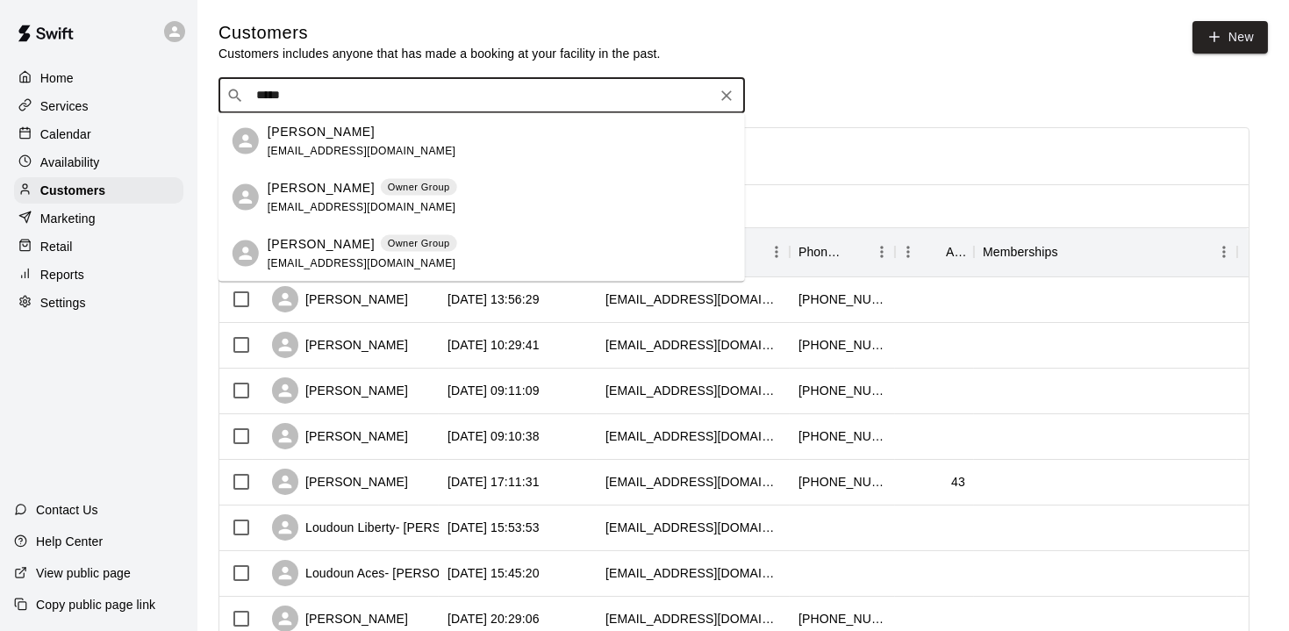
click at [318, 198] on div "[PERSON_NAME] Owner Group [EMAIL_ADDRESS][DOMAIN_NAME]" at bounding box center [363, 197] width 190 height 38
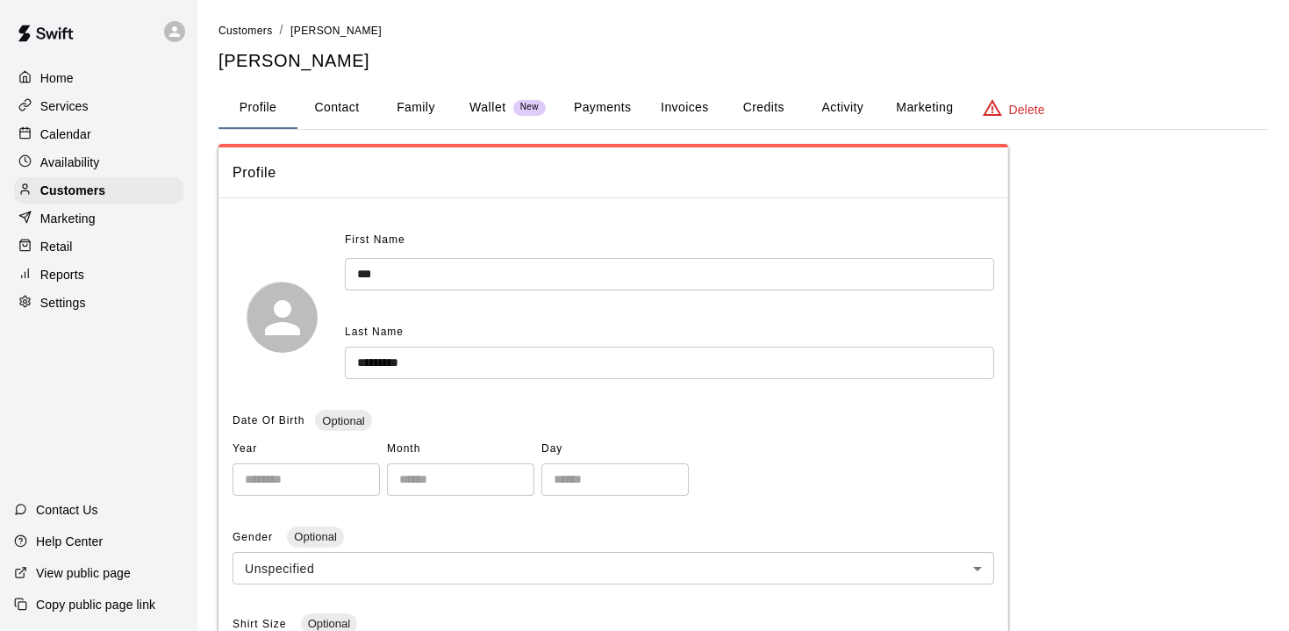
click at [420, 97] on button "Family" at bounding box center [415, 108] width 79 height 42
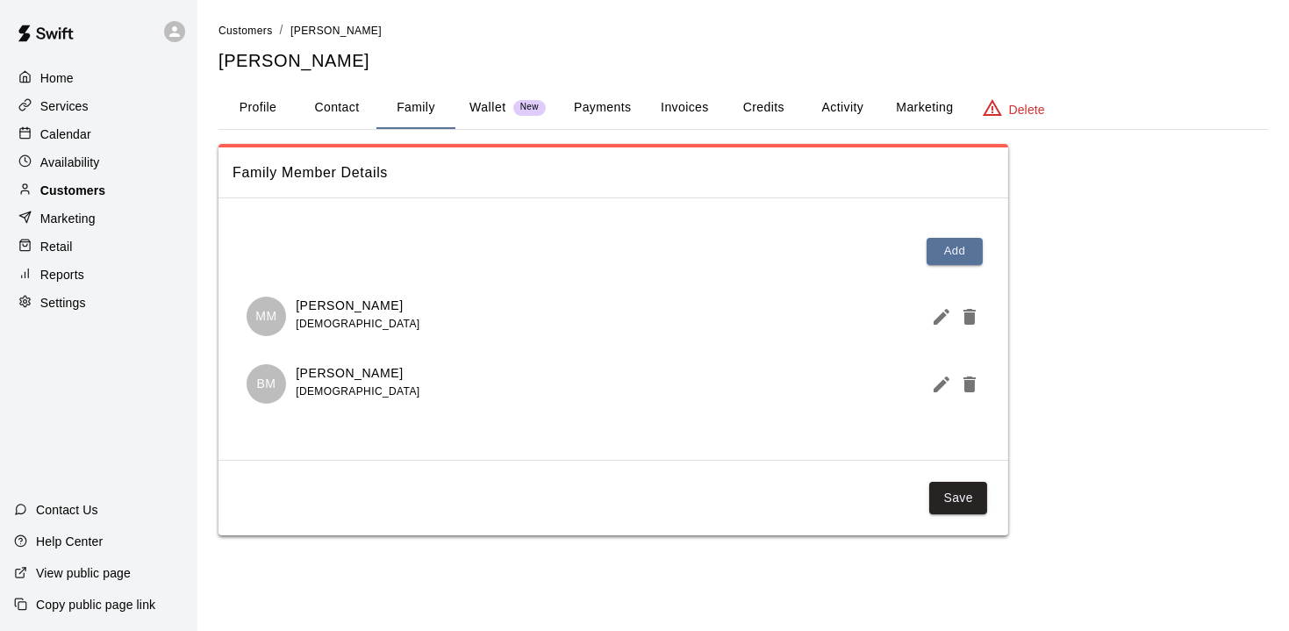
click at [93, 187] on p "Customers" at bounding box center [72, 191] width 65 height 18
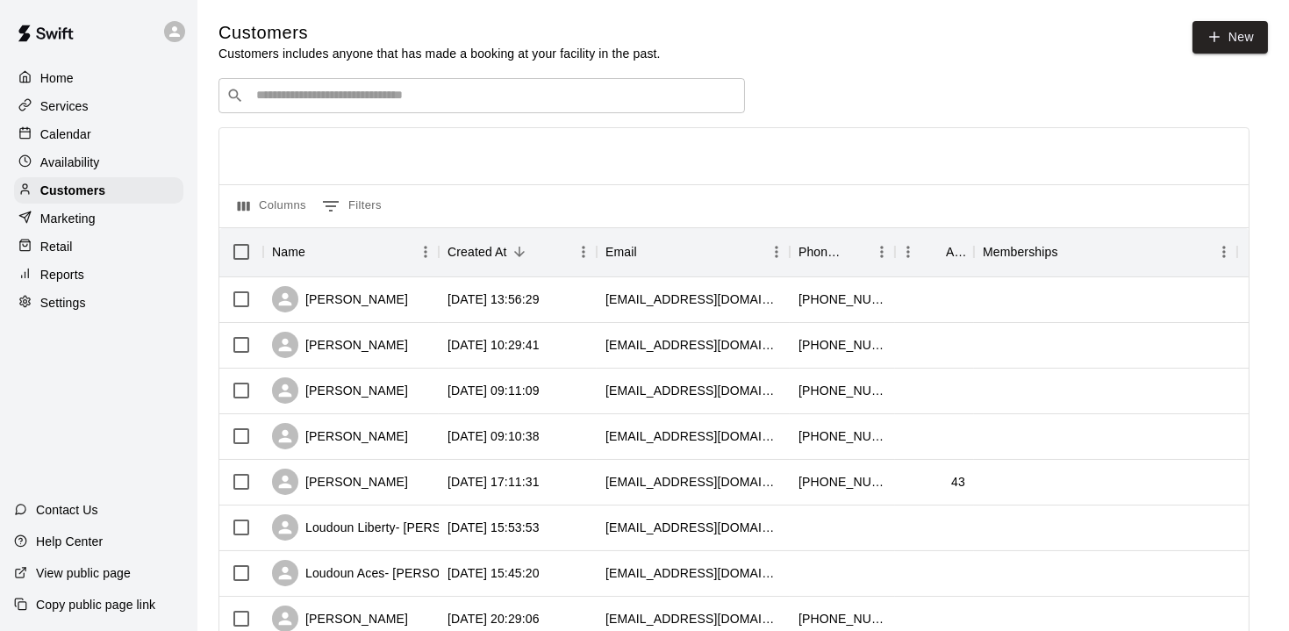
click at [349, 95] on input "Search customers by name or email" at bounding box center [494, 96] width 486 height 18
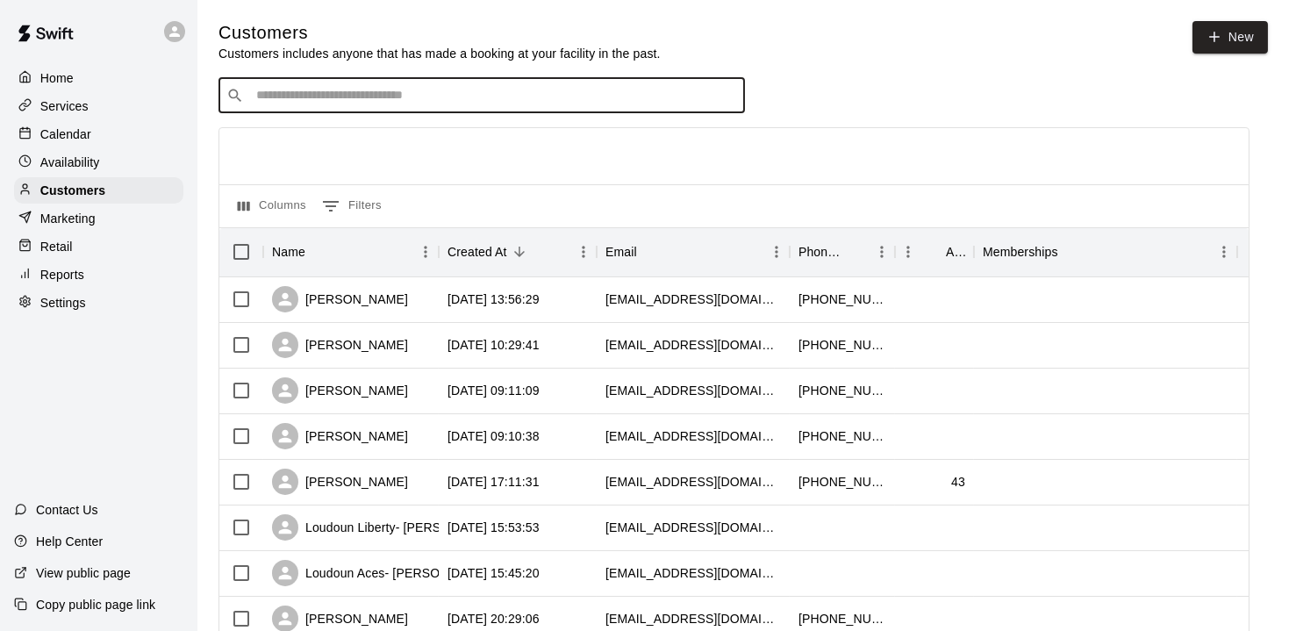
type input "*"
type input "******"
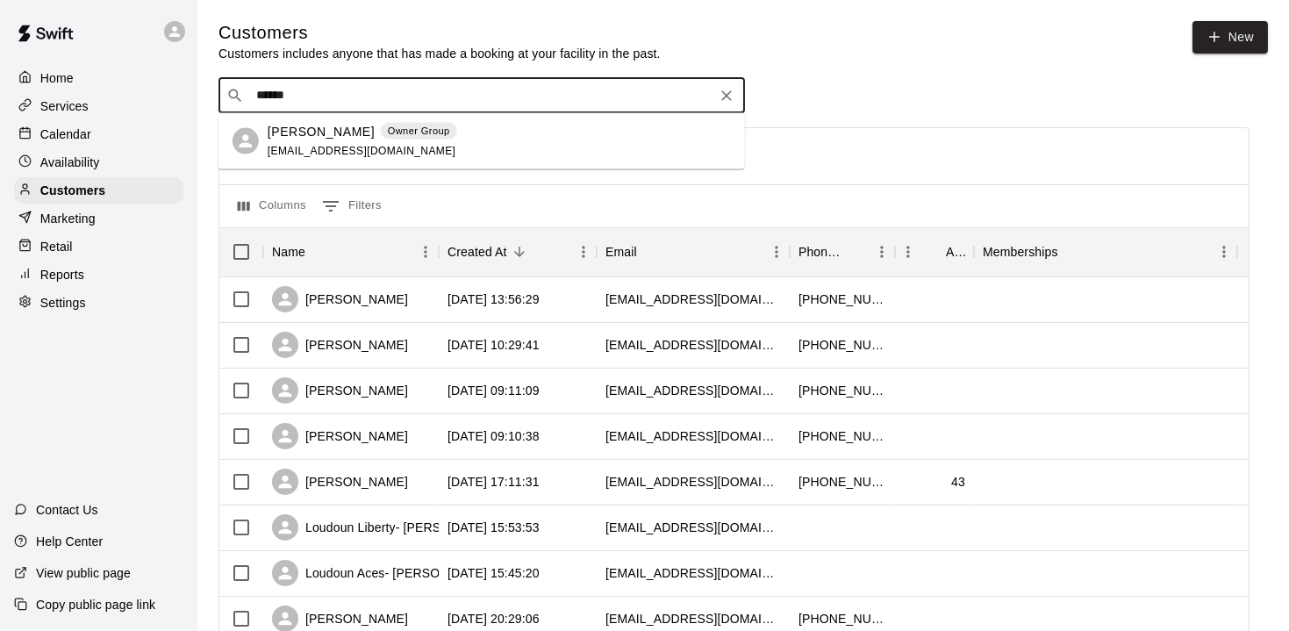
click at [340, 133] on p "[PERSON_NAME]" at bounding box center [321, 131] width 107 height 18
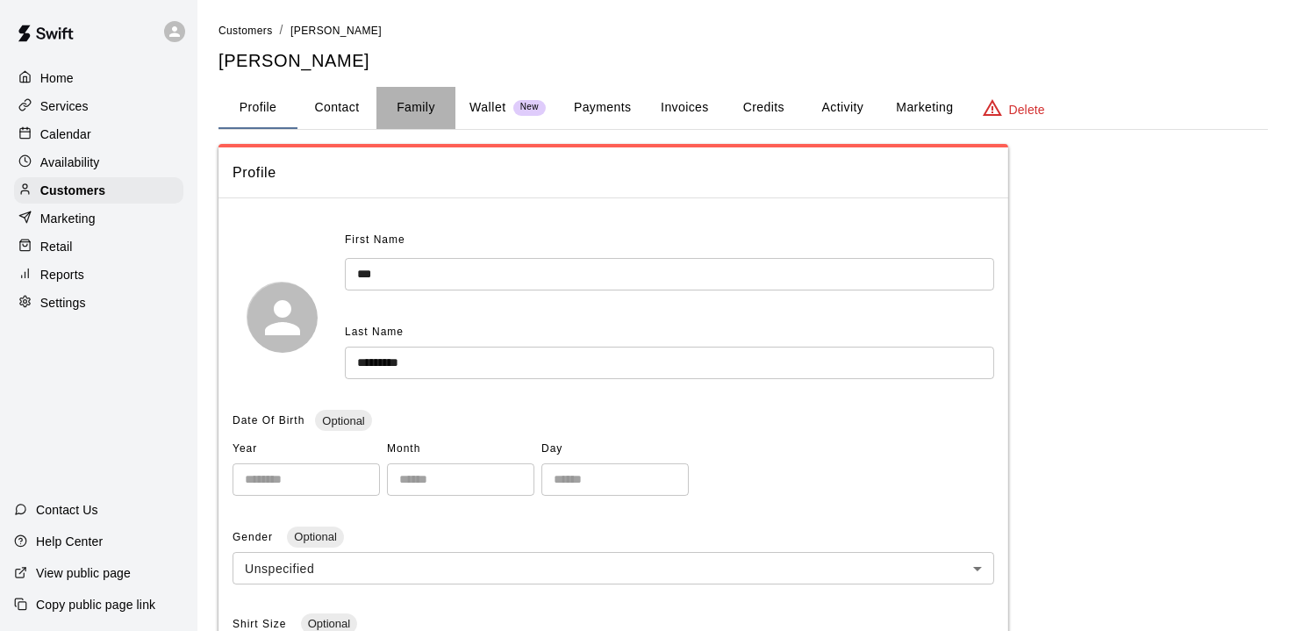
click at [416, 101] on button "Family" at bounding box center [415, 108] width 79 height 42
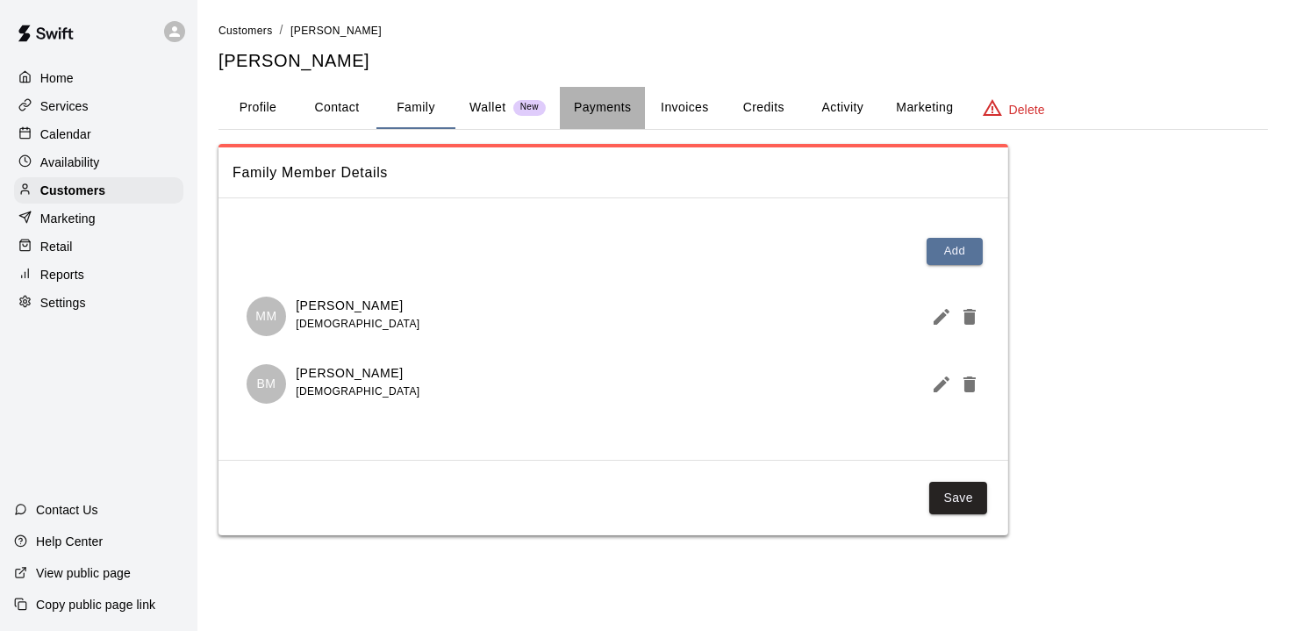
click at [612, 106] on button "Payments" at bounding box center [602, 108] width 85 height 42
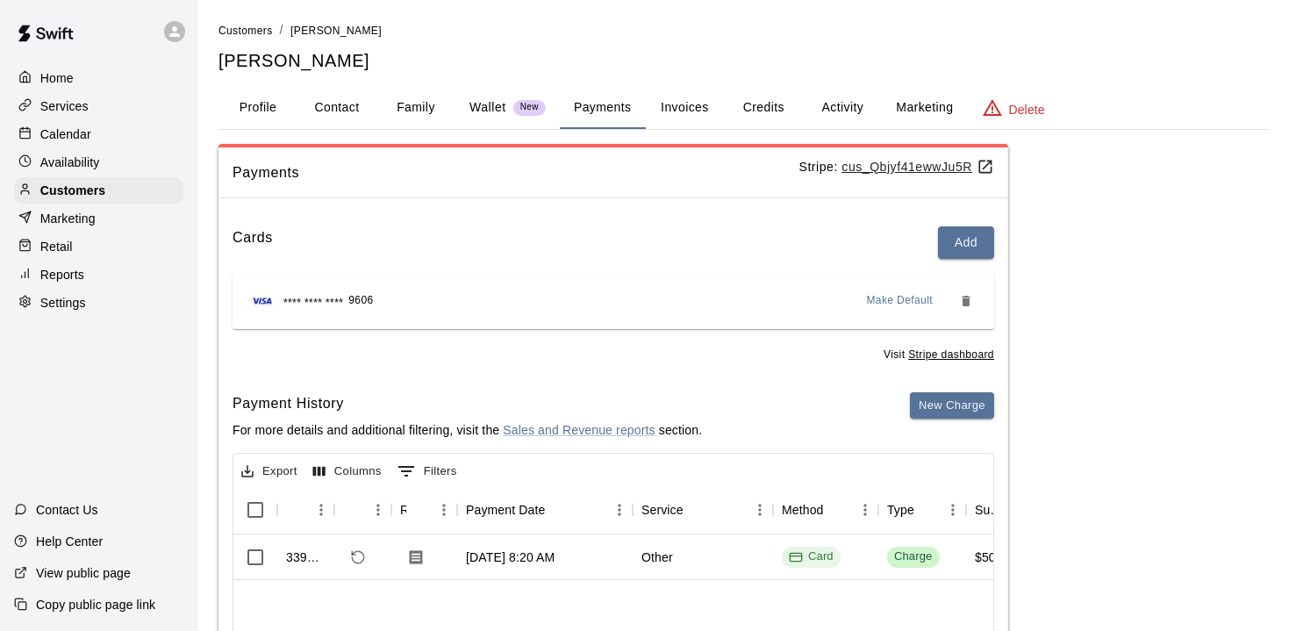
click at [78, 138] on p "Calendar" at bounding box center [65, 134] width 51 height 18
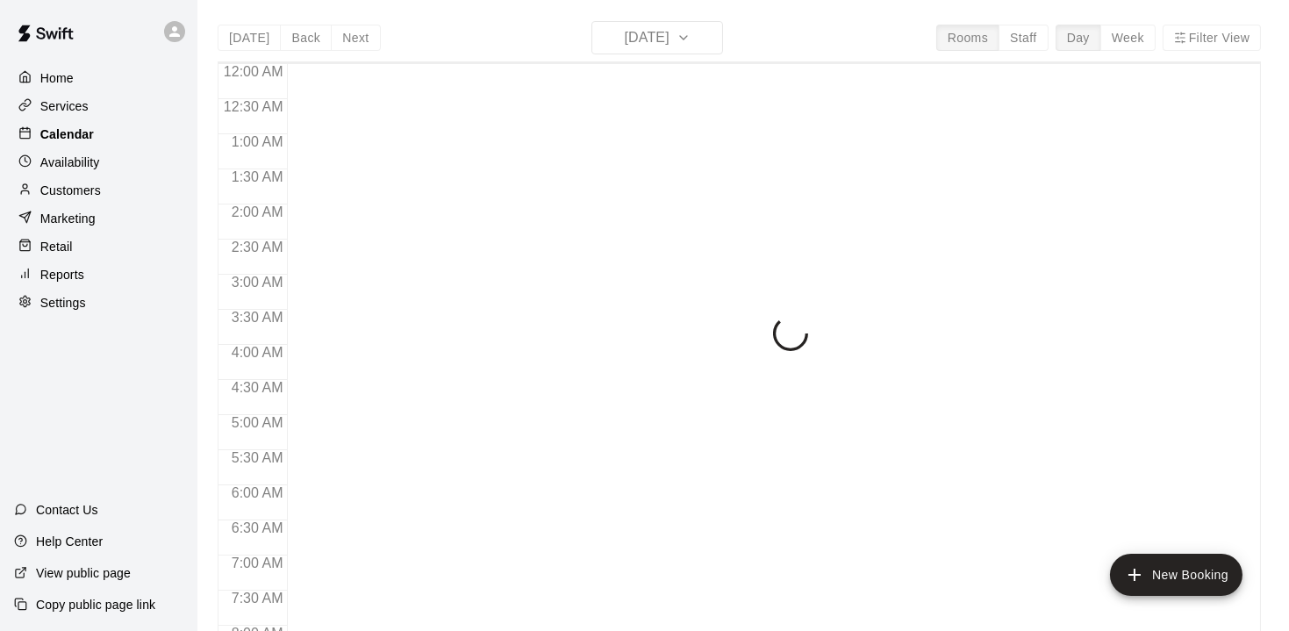
scroll to position [570, 0]
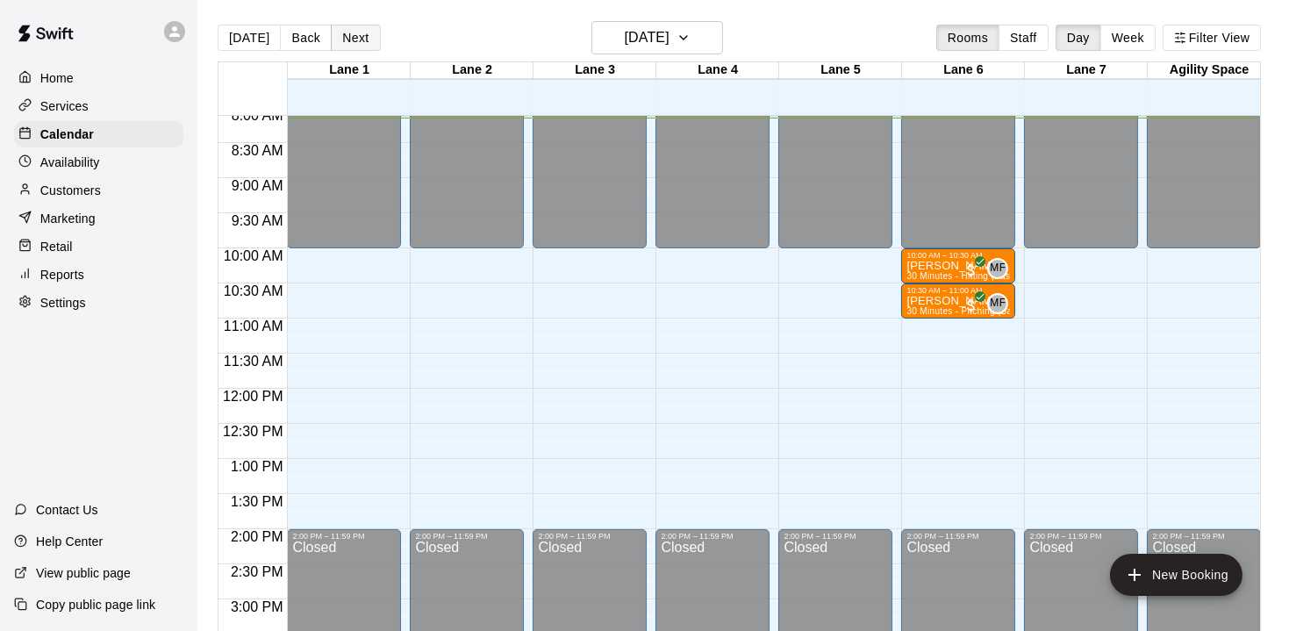
click at [361, 36] on button "Next" at bounding box center [355, 38] width 49 height 26
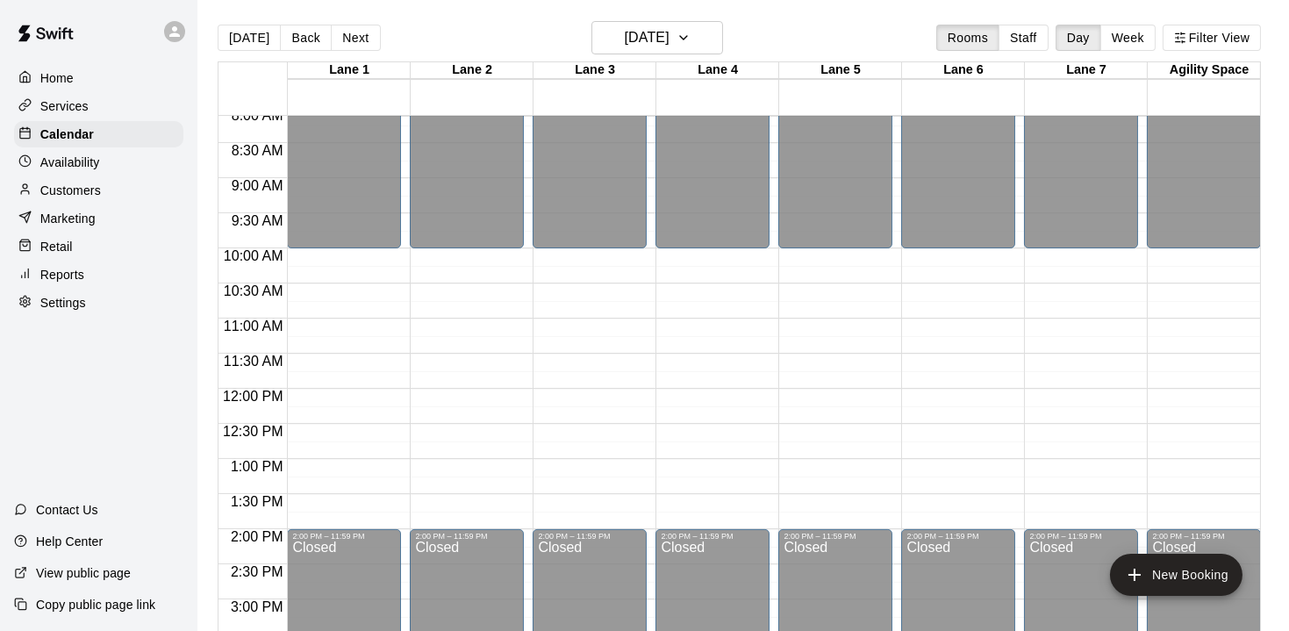
click at [53, 270] on p "Reports" at bounding box center [62, 275] width 44 height 18
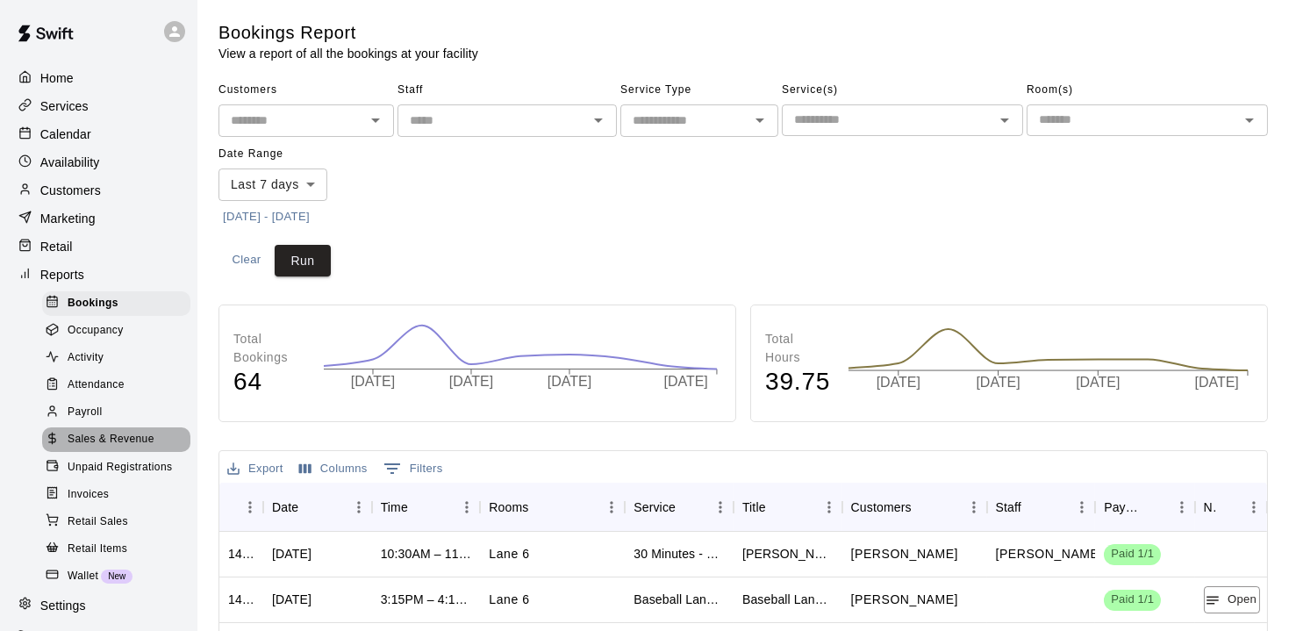
click at [133, 441] on span "Sales & Revenue" at bounding box center [111, 440] width 87 height 18
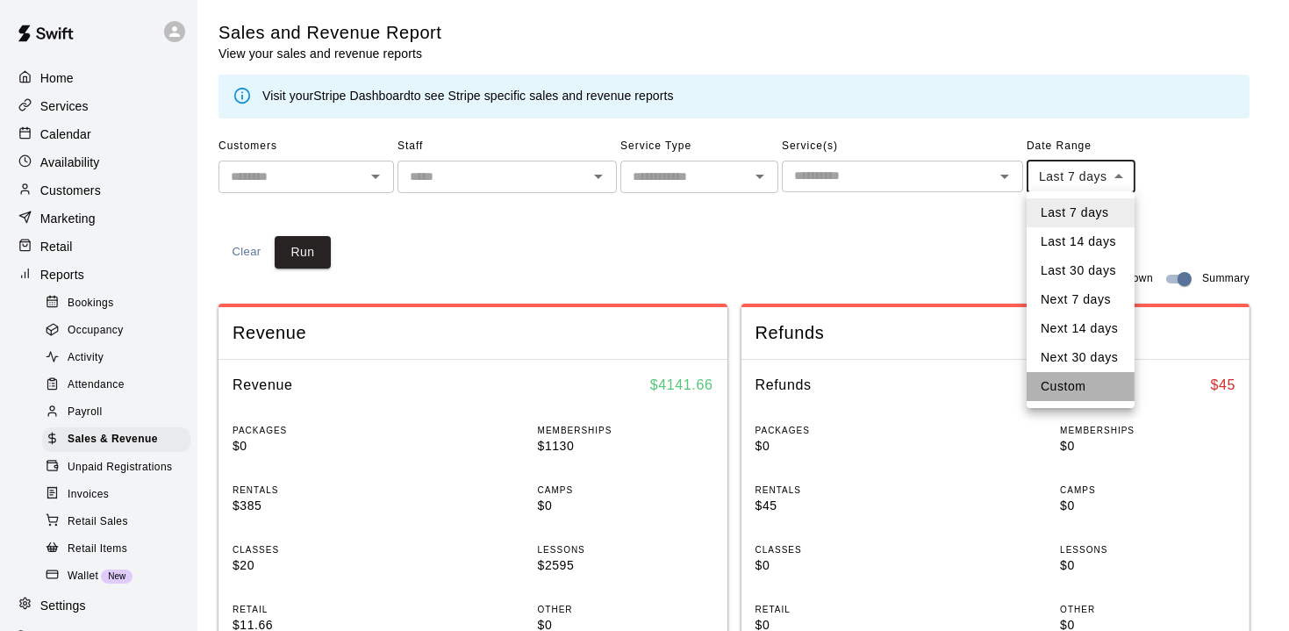
click at [1067, 380] on li "Custom" at bounding box center [1080, 386] width 108 height 29
type input "******"
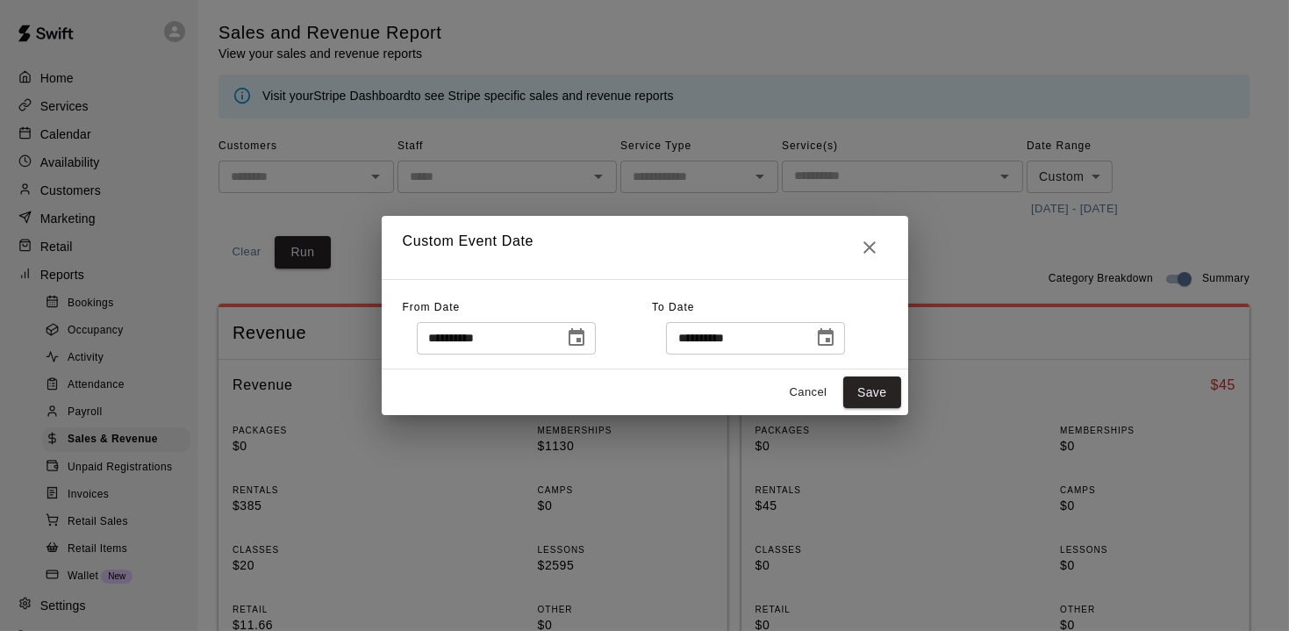
drag, startPoint x: 627, startPoint y: 343, endPoint x: 535, endPoint y: 376, distance: 98.0
click at [587, 345] on icon "Choose date, selected date is Sep 6, 2025" at bounding box center [576, 337] width 21 height 21
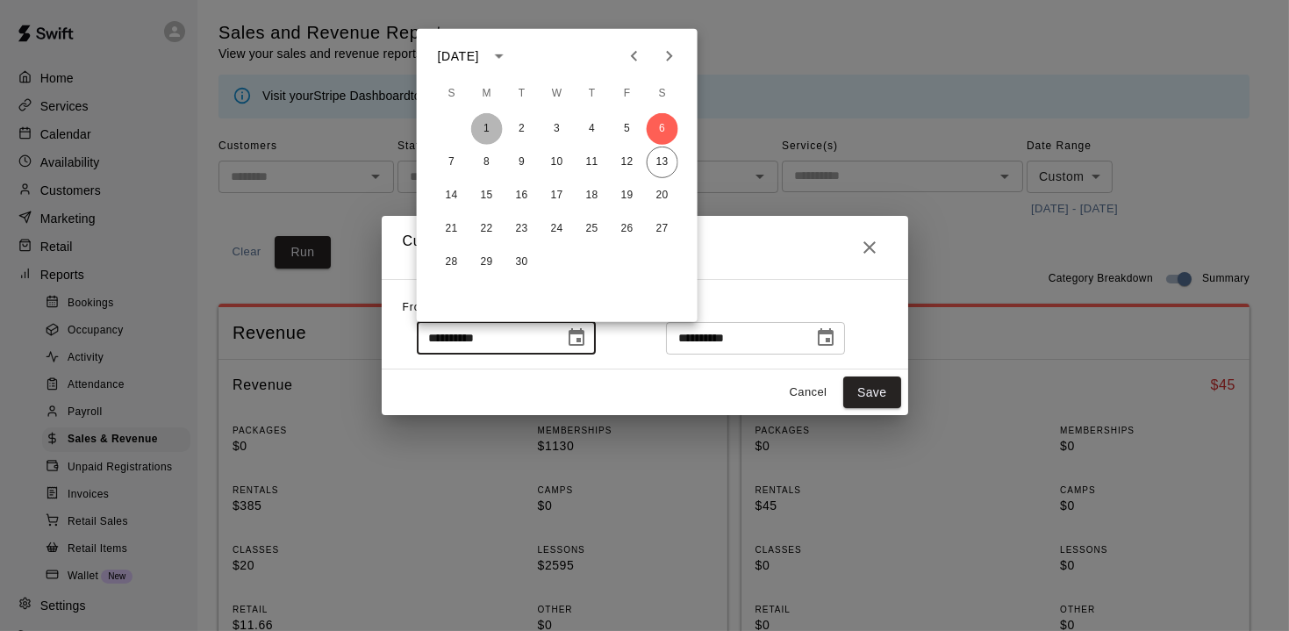
click at [493, 135] on button "1" at bounding box center [487, 129] width 32 height 32
type input "**********"
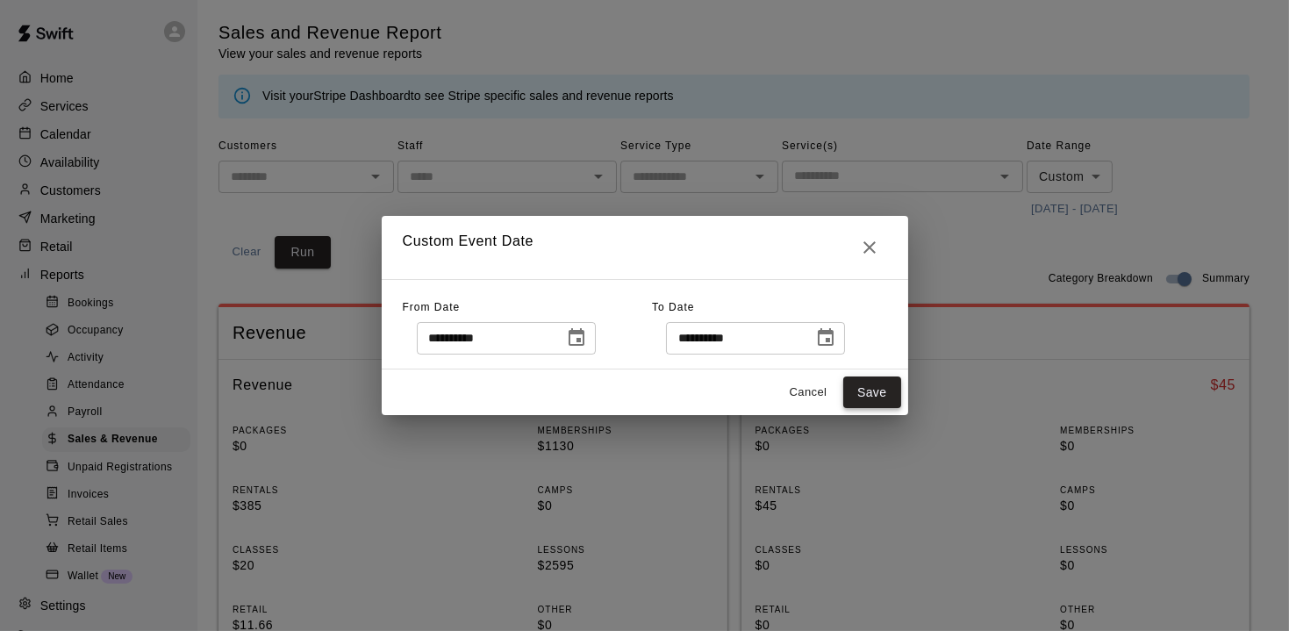
click at [866, 382] on button "Save" at bounding box center [872, 392] width 58 height 32
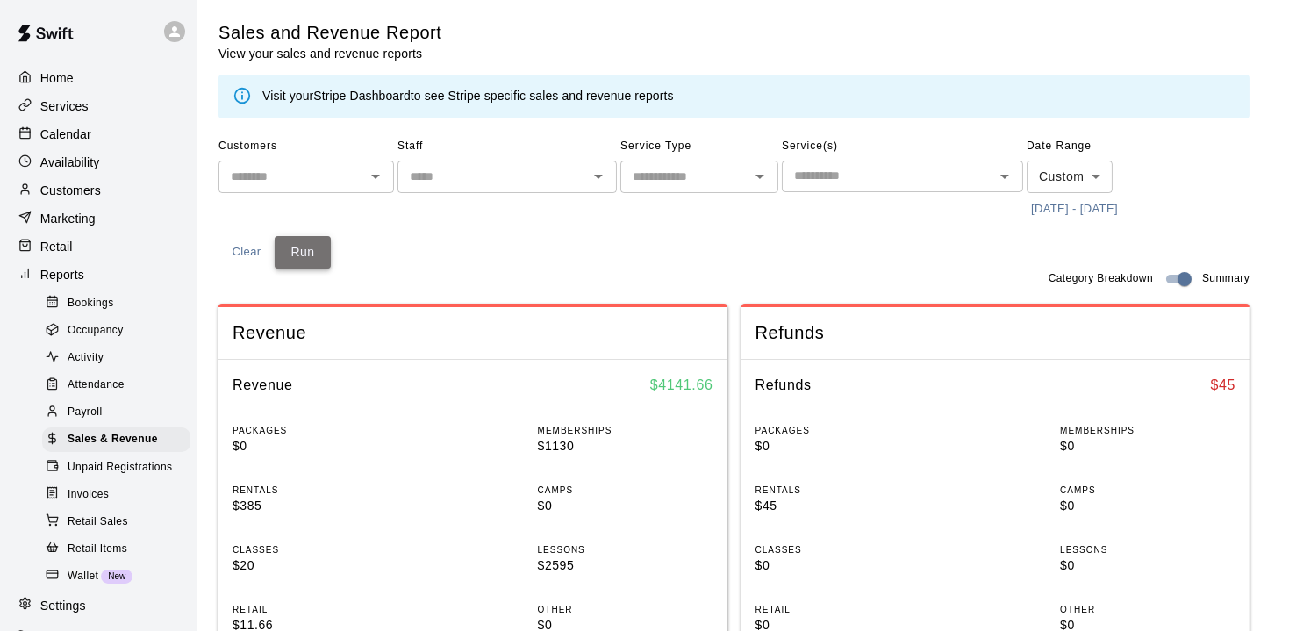
click at [306, 239] on button "Run" at bounding box center [303, 252] width 56 height 32
click at [71, 136] on p "Calendar" at bounding box center [65, 134] width 51 height 18
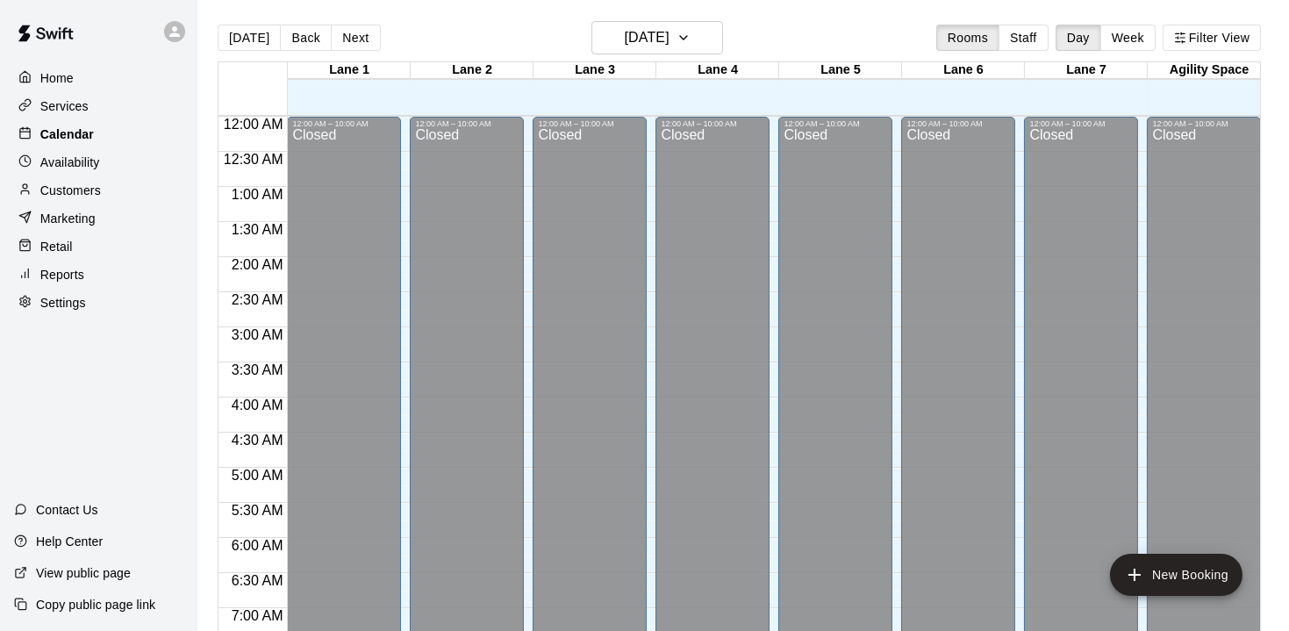
scroll to position [571, 0]
